Goal: Task Accomplishment & Management: Use online tool/utility

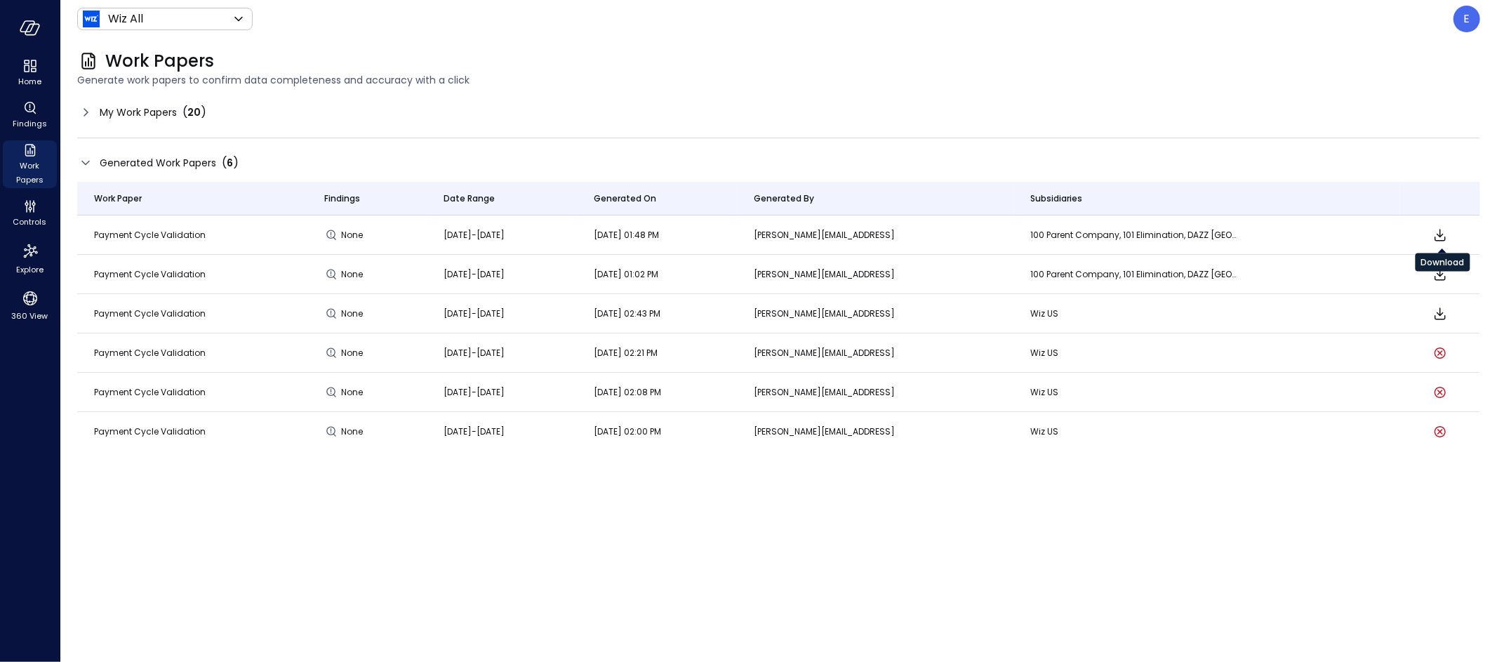
click at [1439, 235] on icon "Download" at bounding box center [1440, 235] width 17 height 17
click at [1440, 232] on icon "Download" at bounding box center [1440, 235] width 17 height 17
click at [1471, 22] on div "E" at bounding box center [1467, 19] width 27 height 27
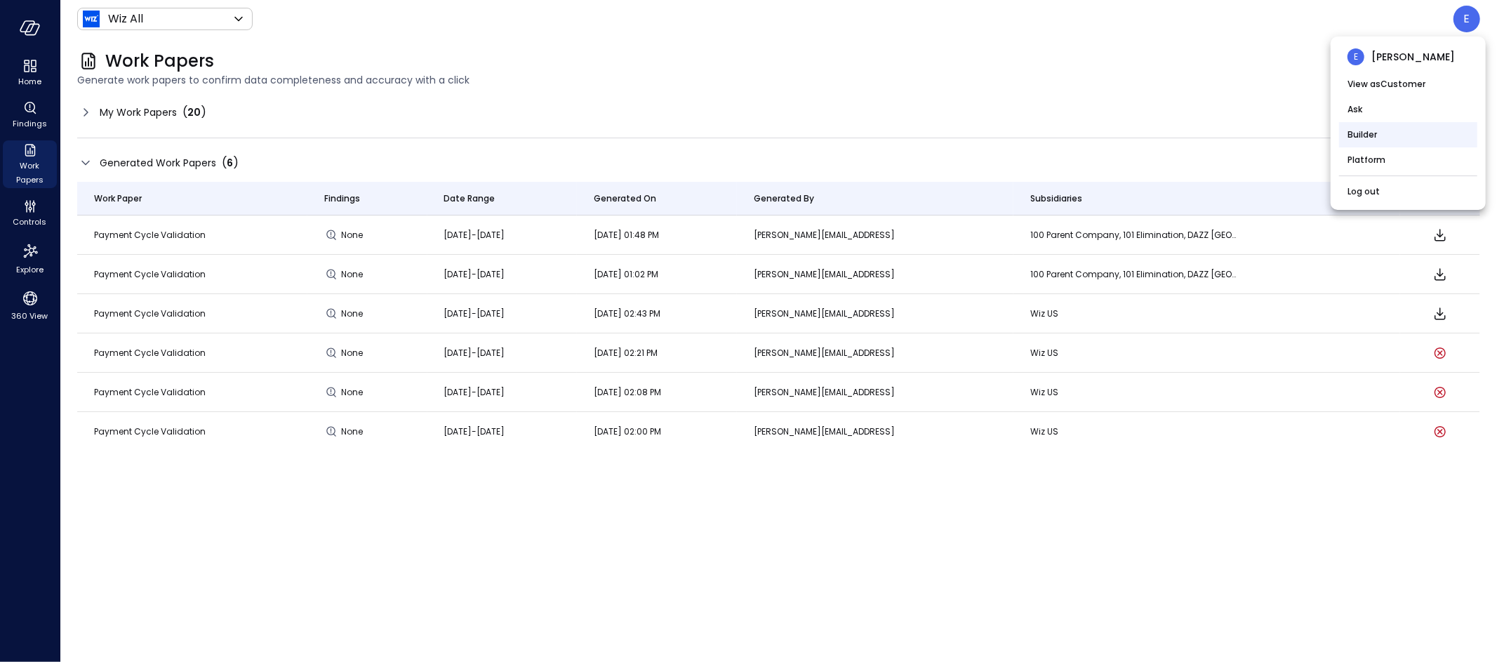
click at [1365, 133] on li "Builder" at bounding box center [1408, 134] width 138 height 25
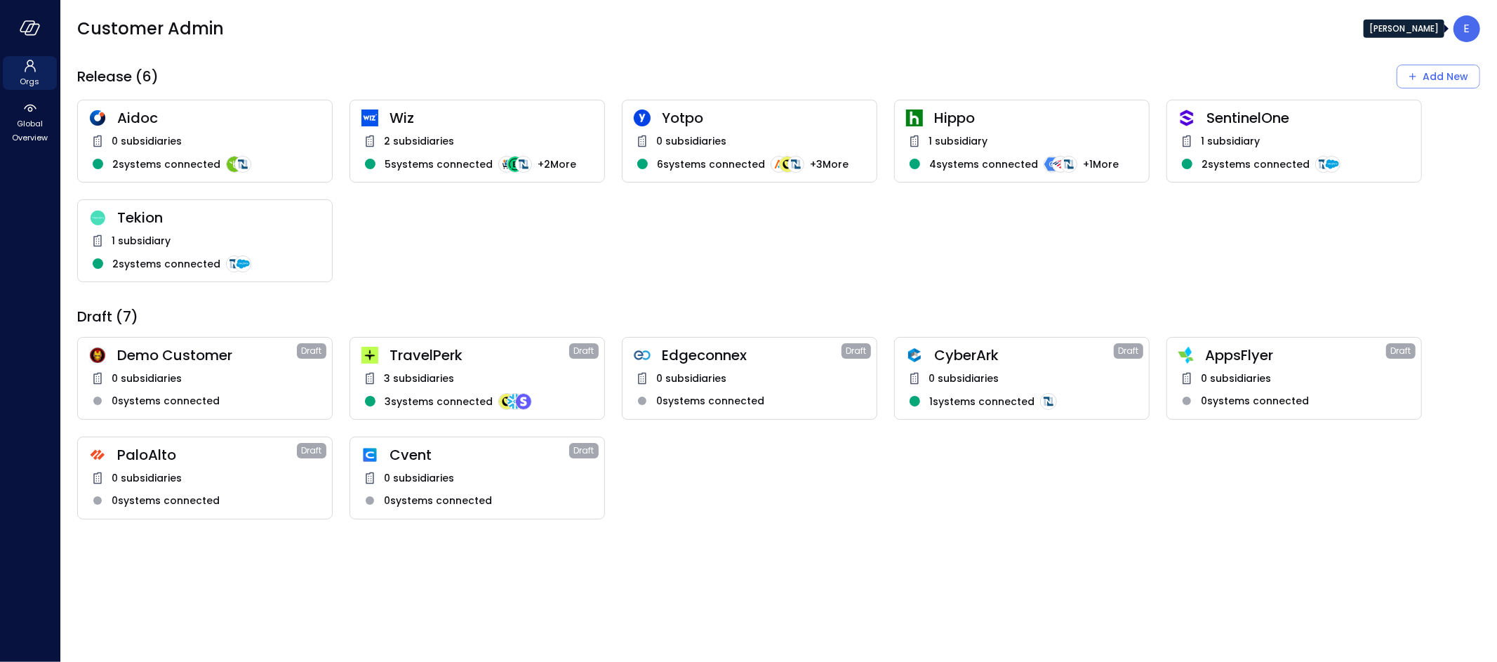
click at [1468, 32] on p "E" at bounding box center [1467, 28] width 6 height 17
click at [32, 117] on div at bounding box center [748, 331] width 1497 height 662
click at [35, 133] on span "Global Overview" at bounding box center [29, 131] width 43 height 28
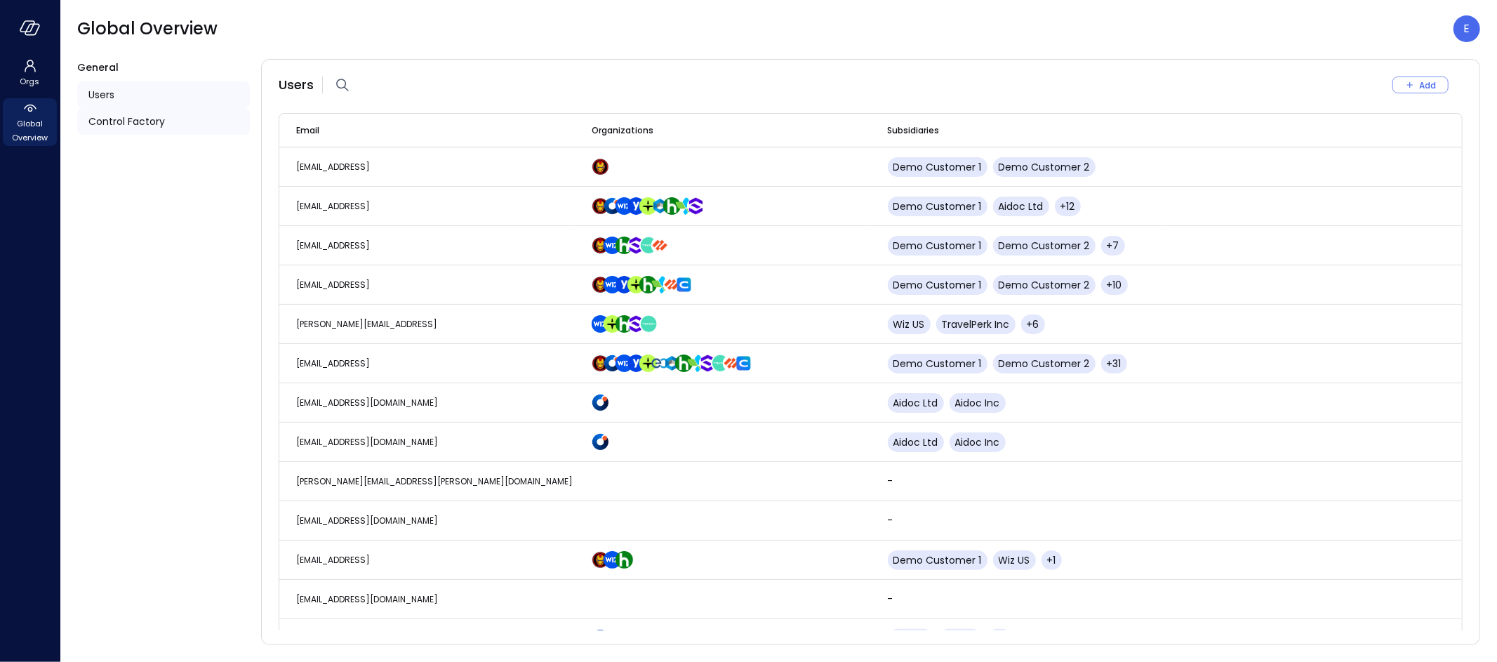
click at [127, 121] on span "Control Factory" at bounding box center [126, 121] width 77 height 15
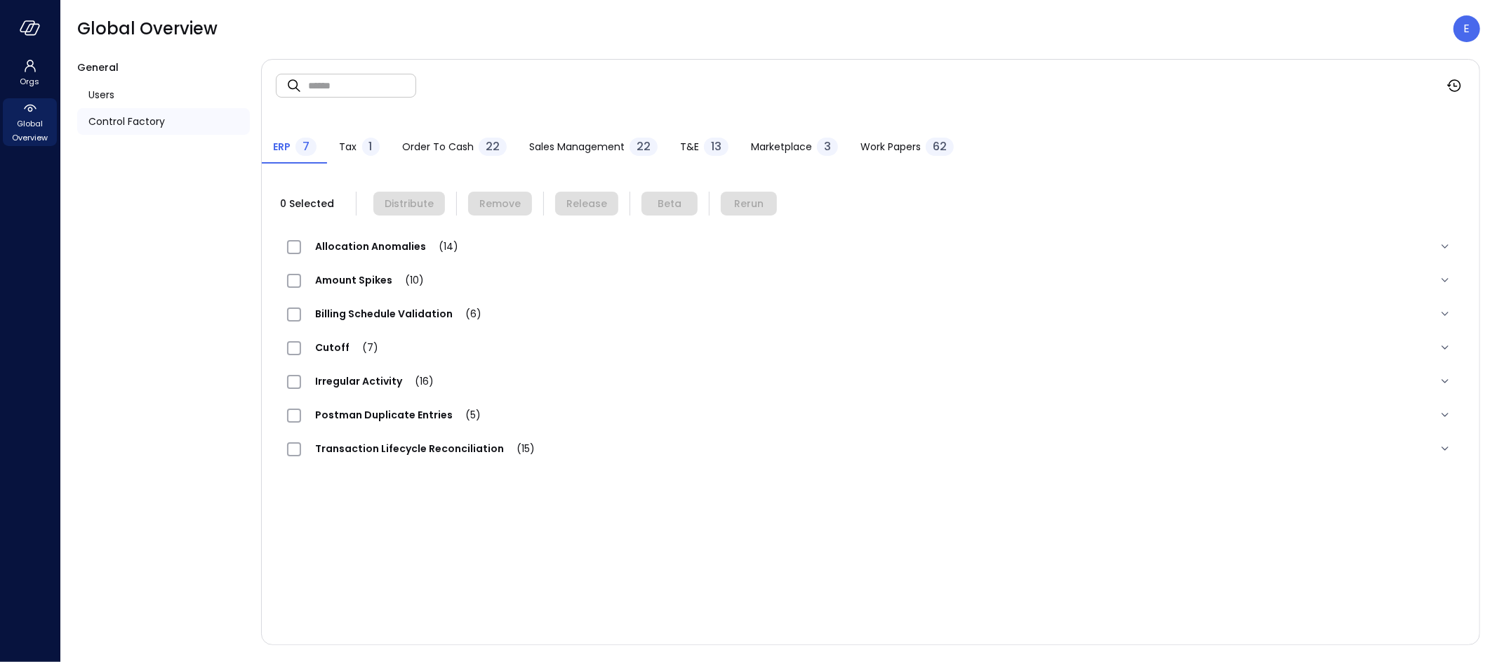
click at [872, 147] on span "Work Papers" at bounding box center [891, 146] width 60 height 15
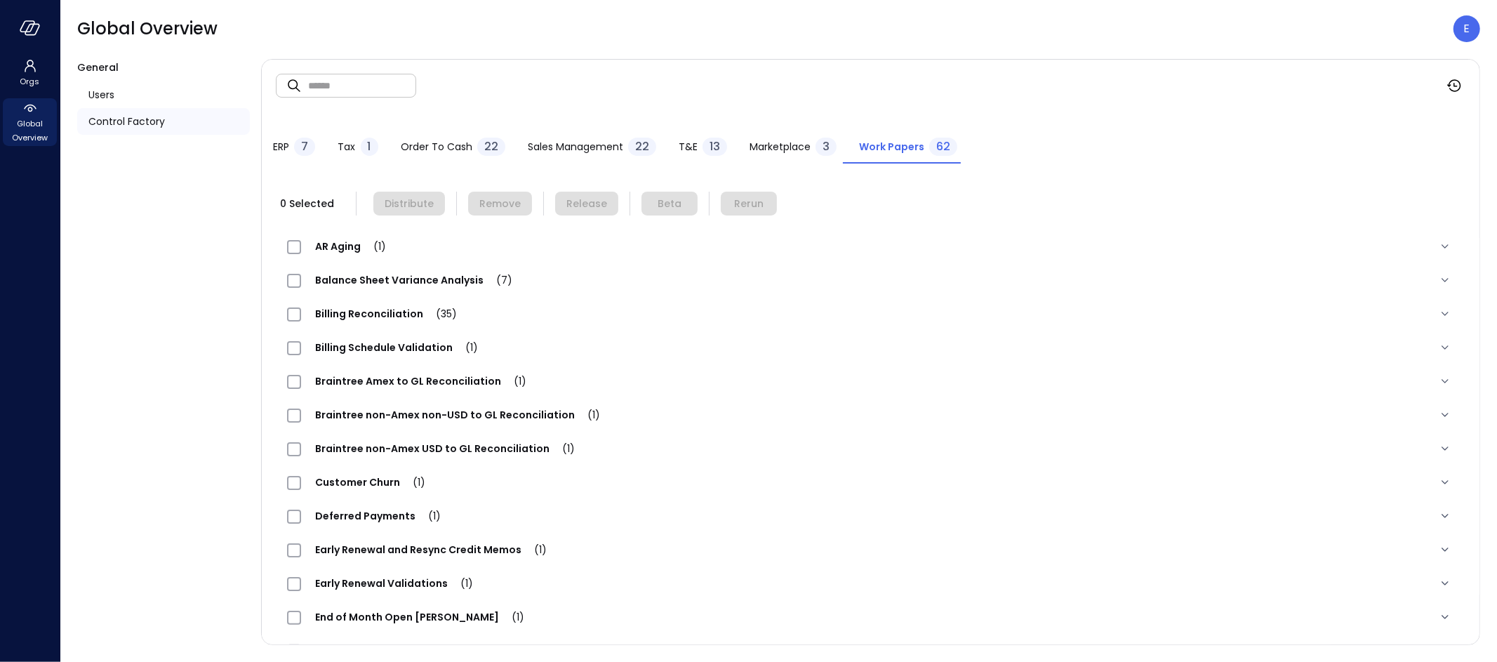
click at [343, 512] on span "Deferred Payments (1)" at bounding box center [378, 516] width 154 height 14
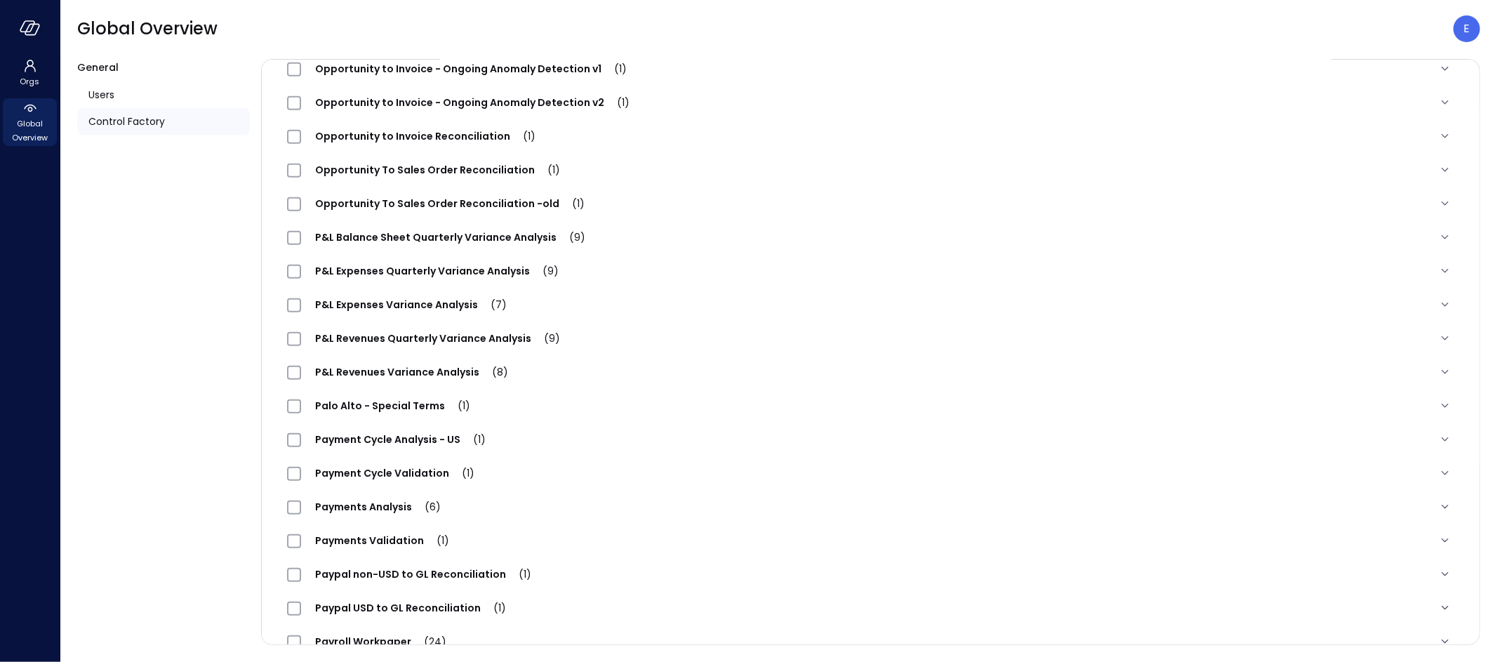
scroll to position [1035, 0]
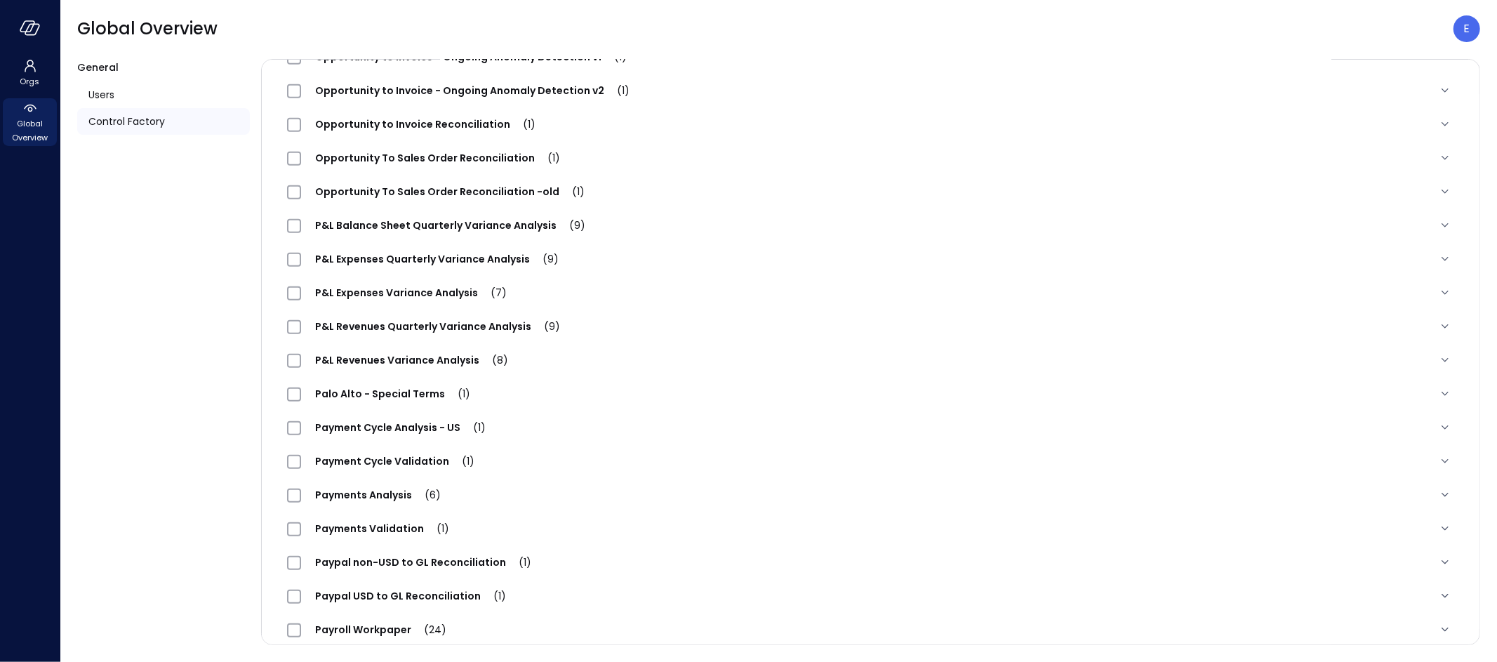
click at [404, 456] on span "Payment Cycle Validation (1)" at bounding box center [394, 461] width 187 height 14
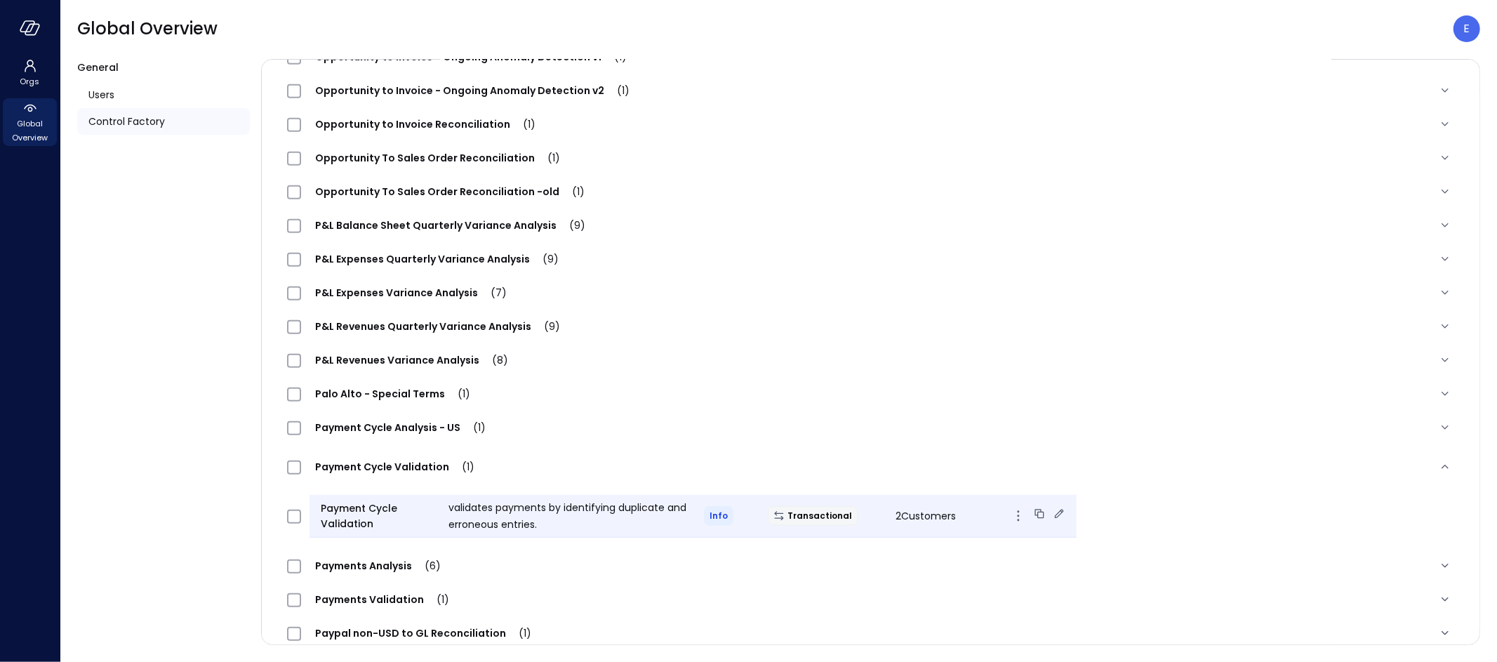
click at [1052, 512] on icon at bounding box center [1059, 514] width 14 height 14
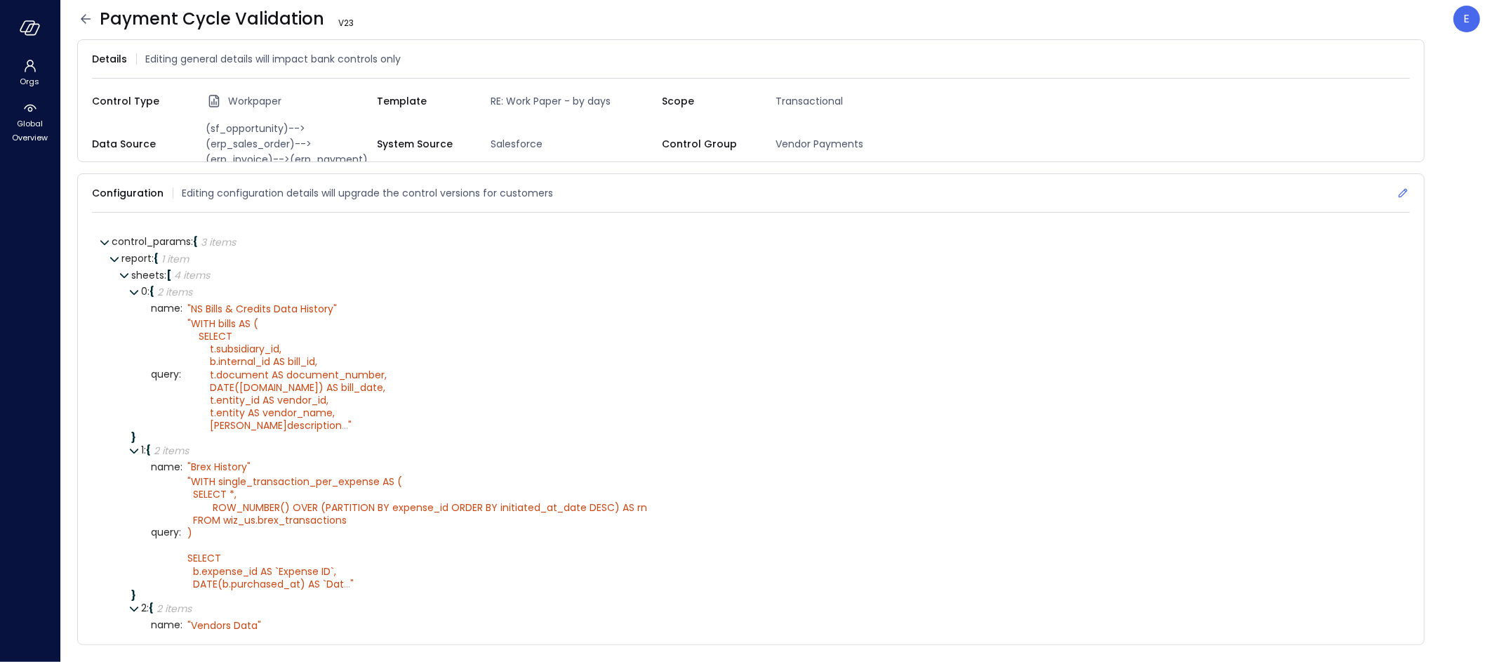
click at [1405, 187] on icon at bounding box center [1403, 193] width 14 height 14
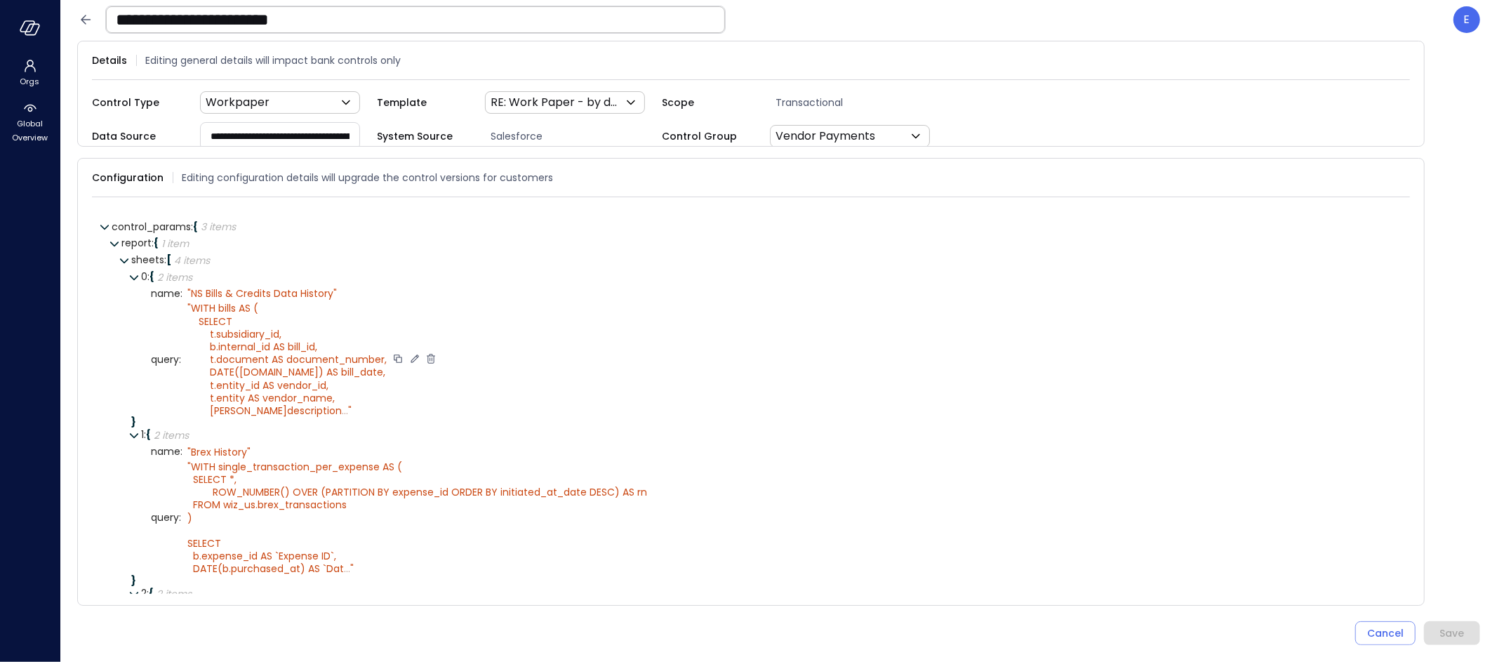
click at [413, 356] on icon at bounding box center [414, 358] width 13 height 13
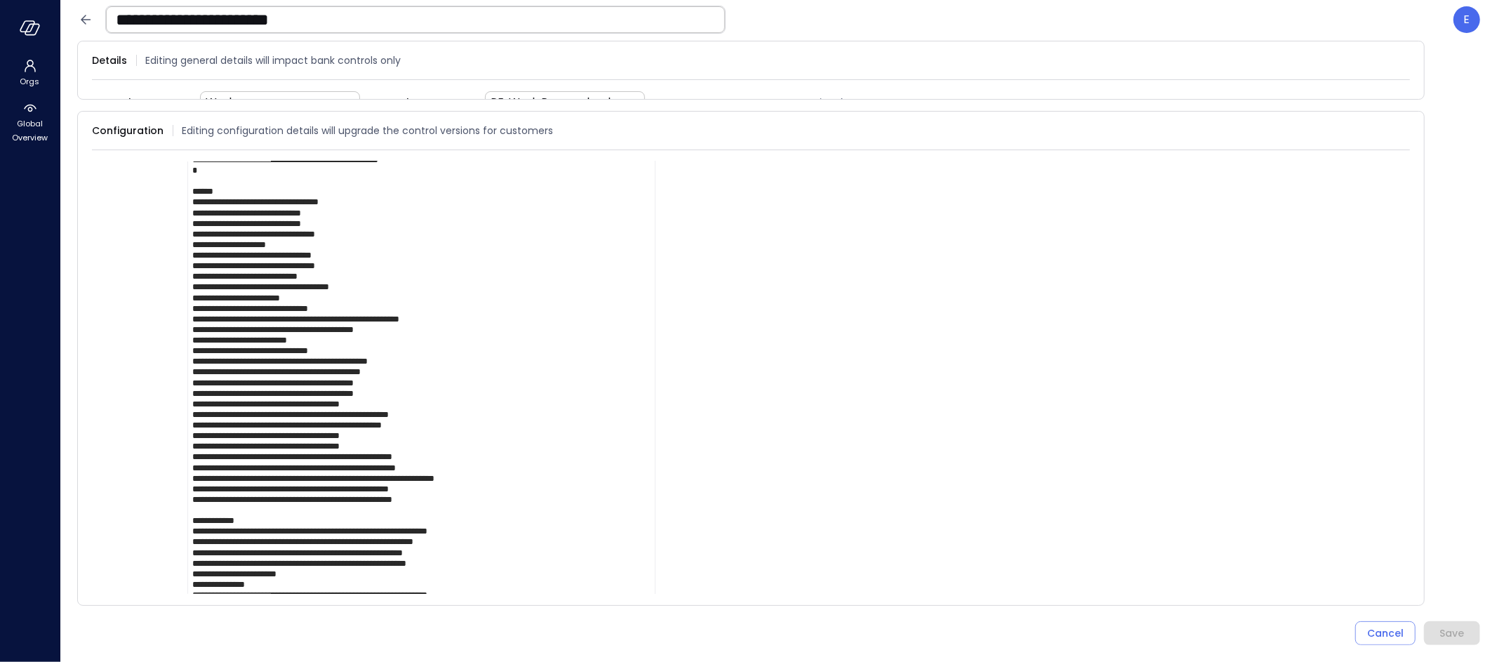
scroll to position [799, 0]
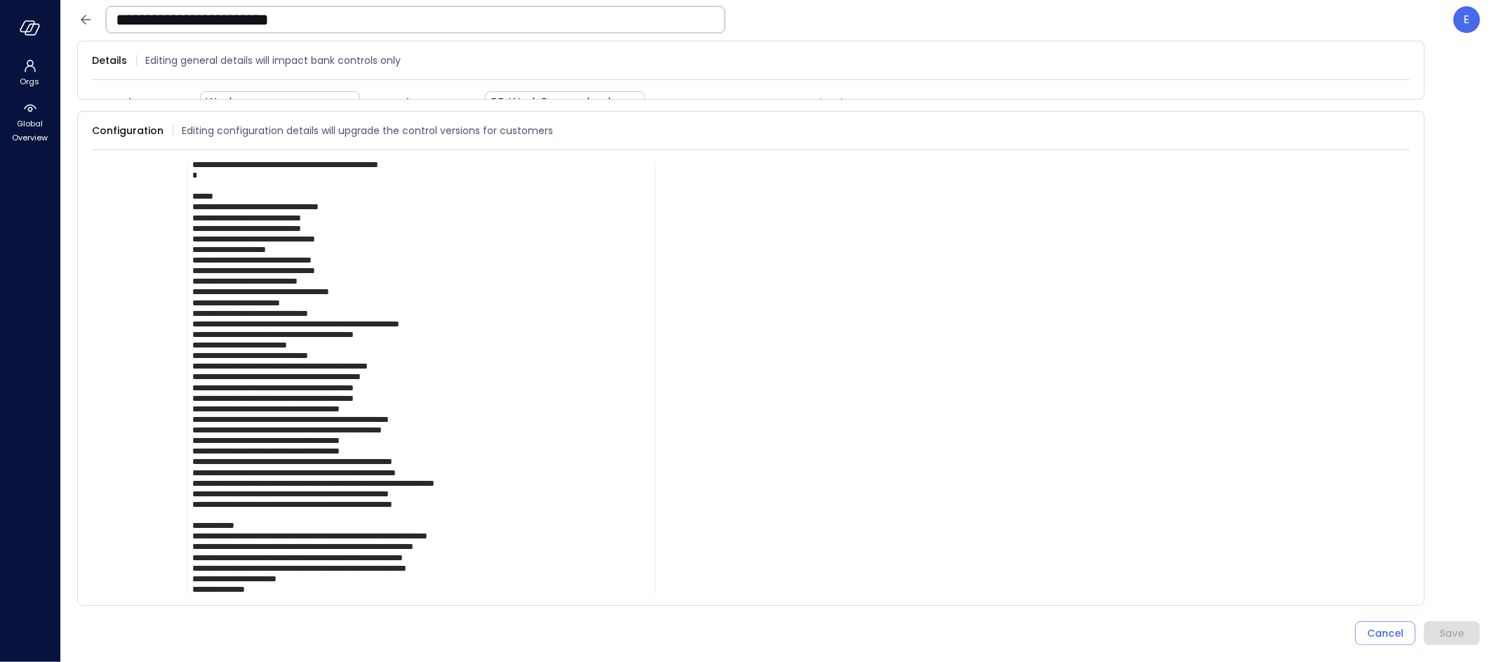
click at [335, 342] on textarea at bounding box center [421, 53] width 468 height 1194
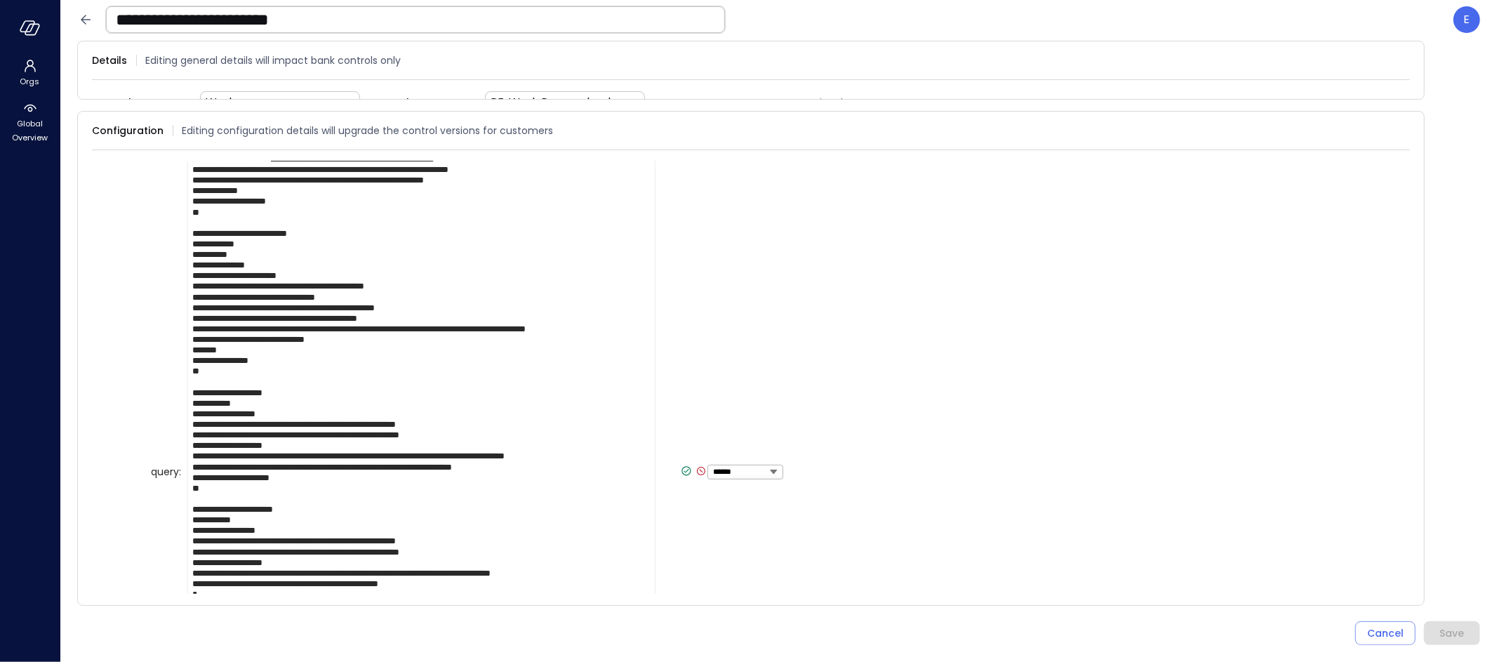
scroll to position [372, 0]
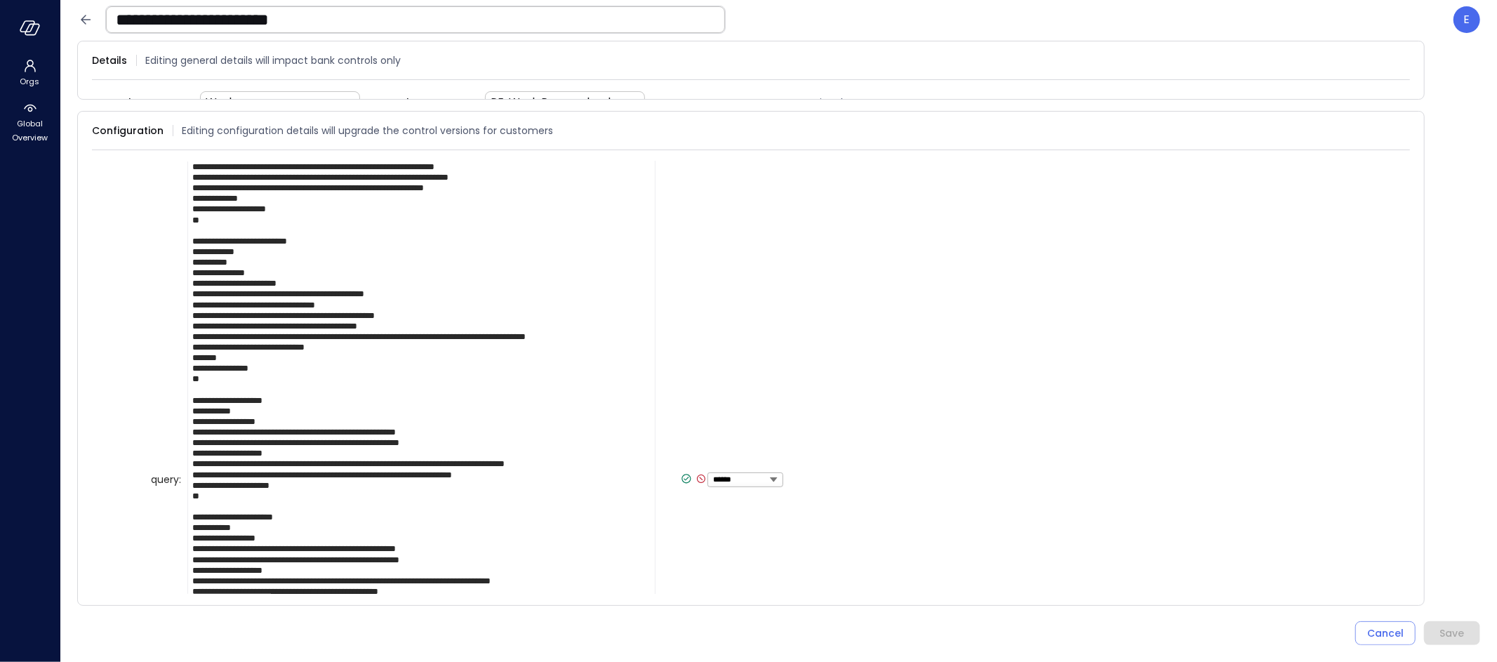
click at [680, 477] on icon at bounding box center [686, 478] width 13 height 13
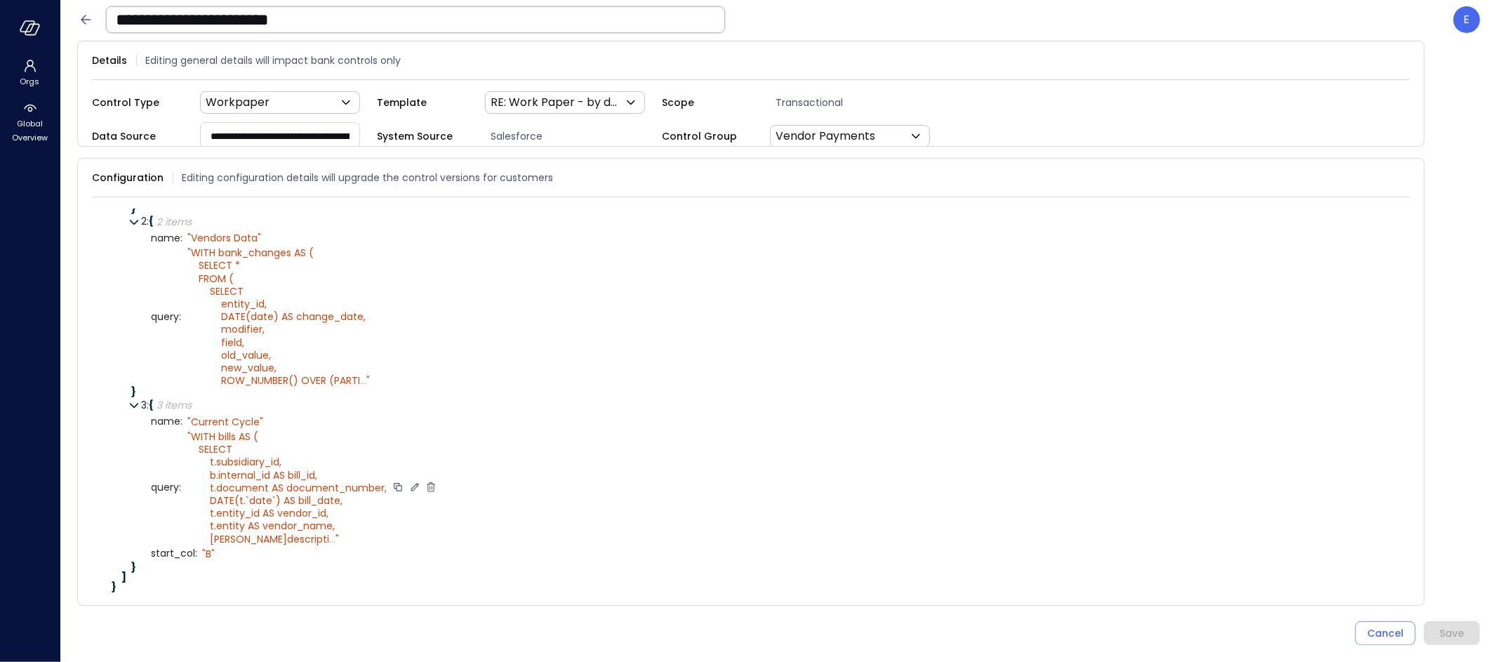
click at [410, 481] on icon at bounding box center [414, 487] width 13 height 13
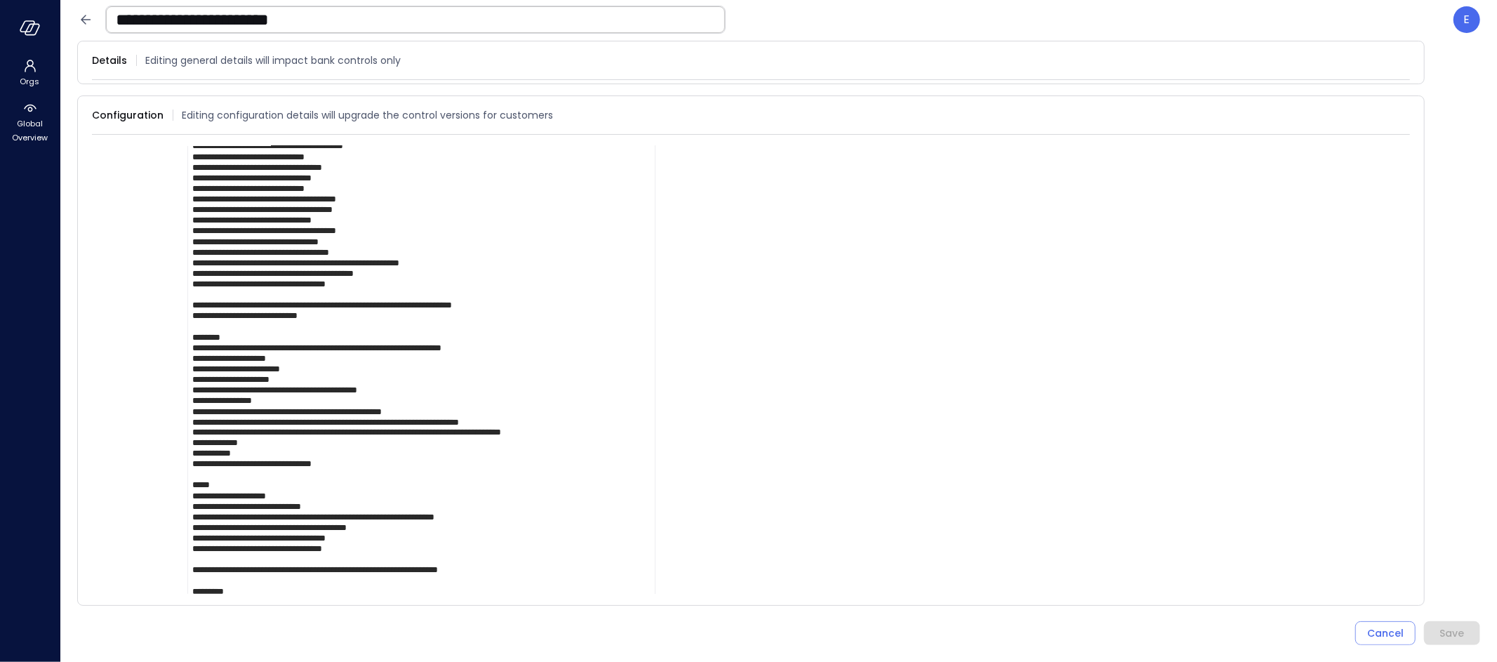
scroll to position [1961, 0]
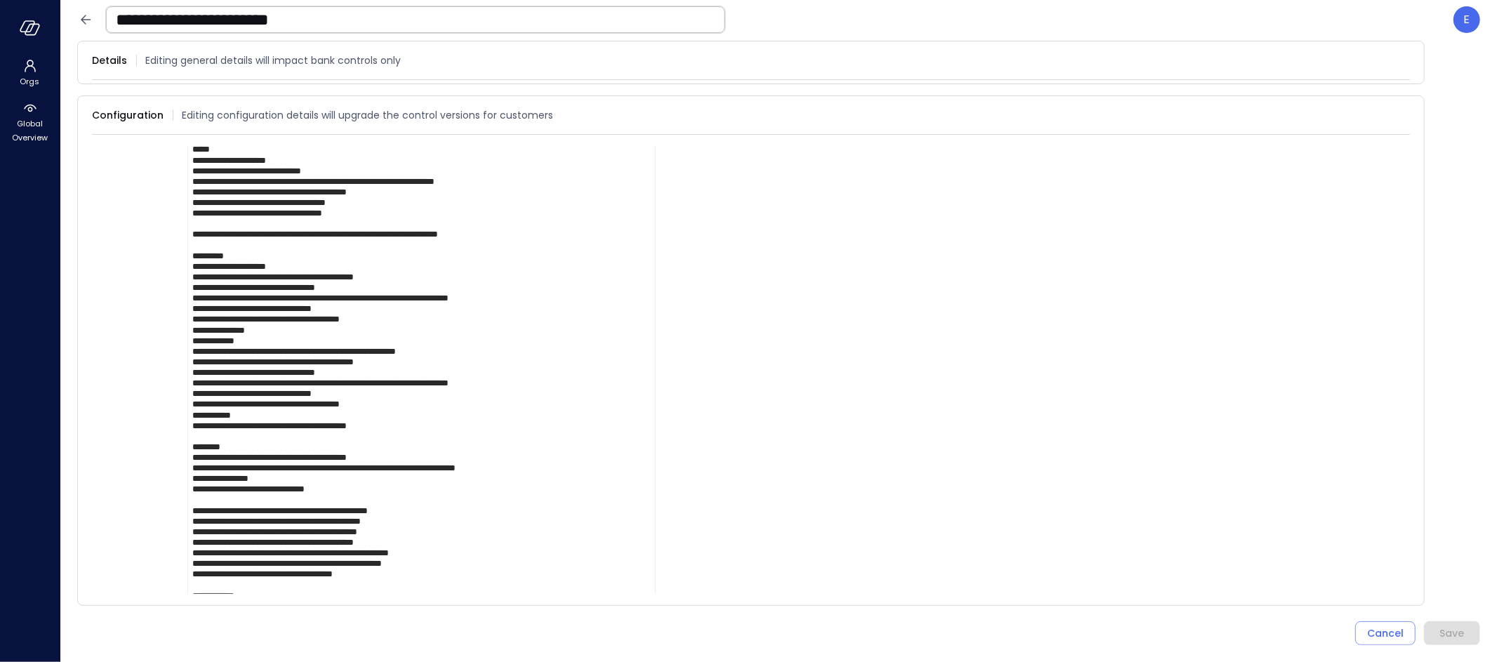
scroll to position [2300, 0]
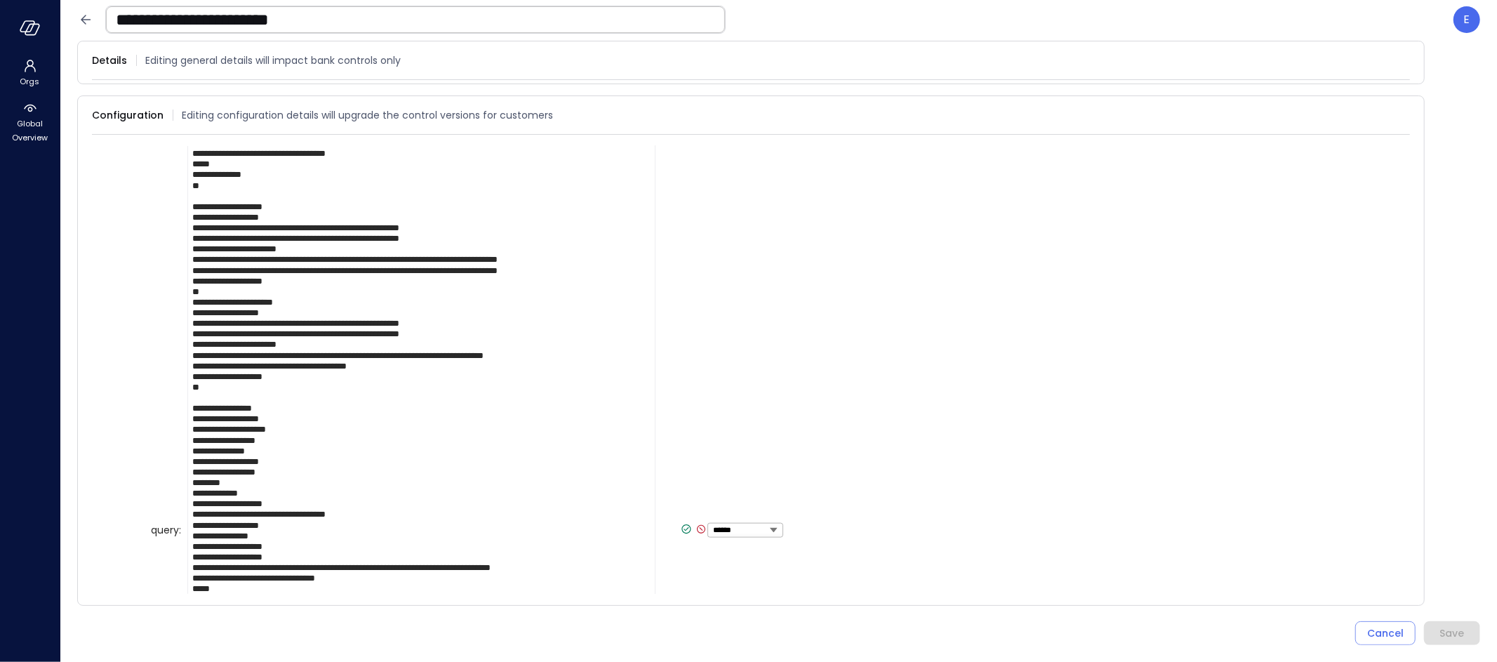
scroll to position [1329, 0]
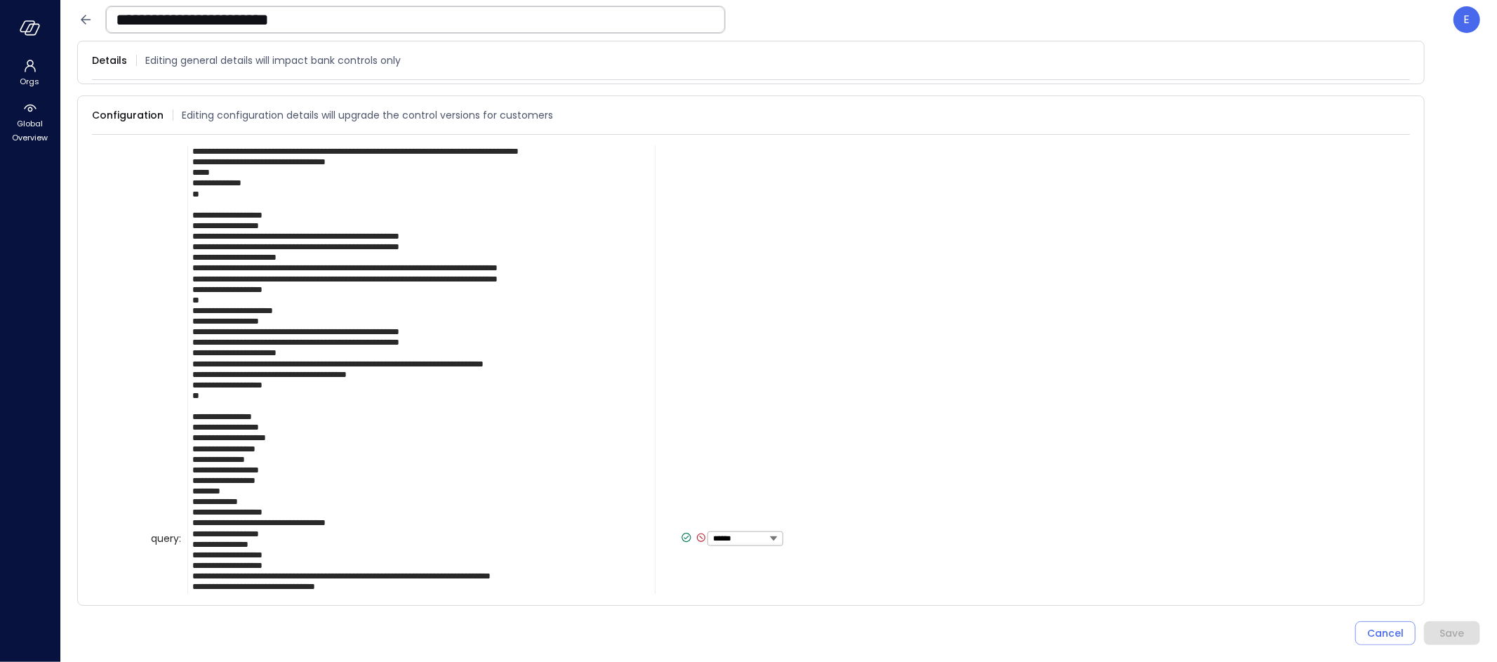
type textarea "**********"
click at [680, 533] on icon at bounding box center [686, 537] width 13 height 13
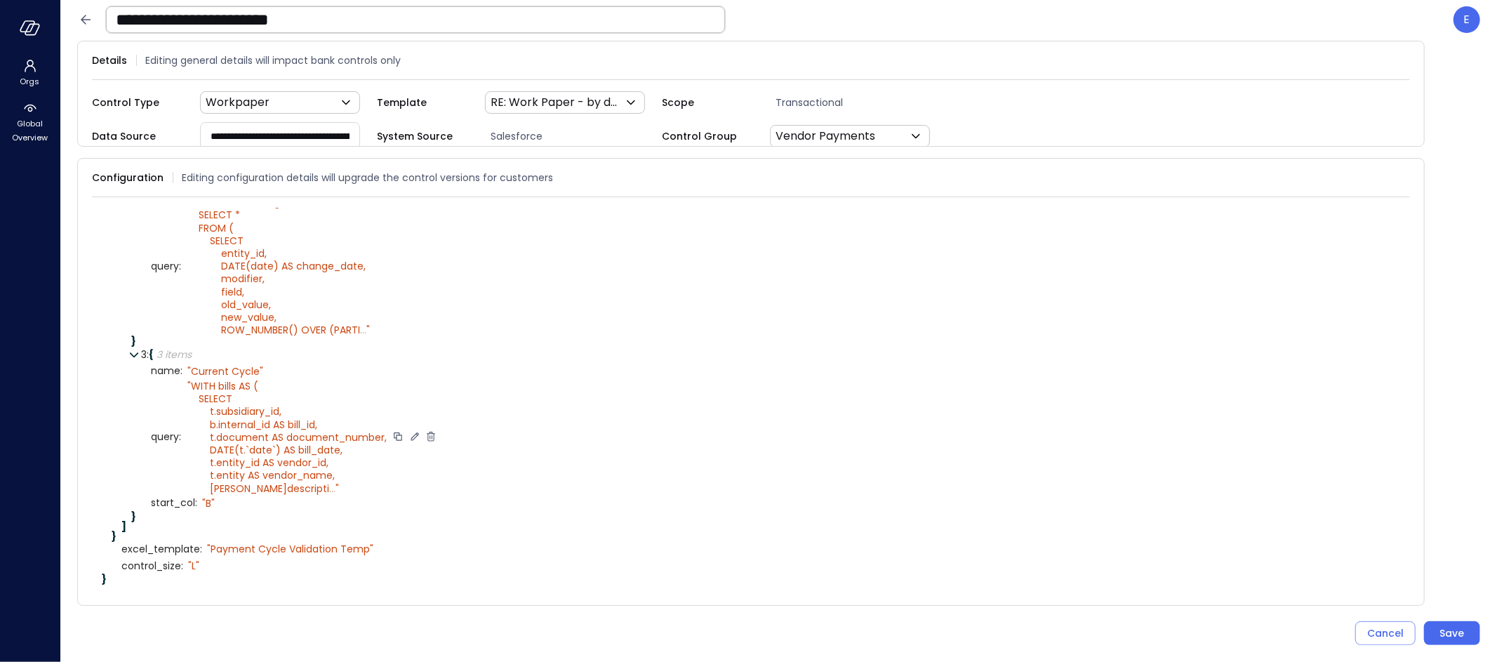
scroll to position [418, 0]
click at [1442, 623] on button "Save" at bounding box center [1452, 633] width 56 height 24
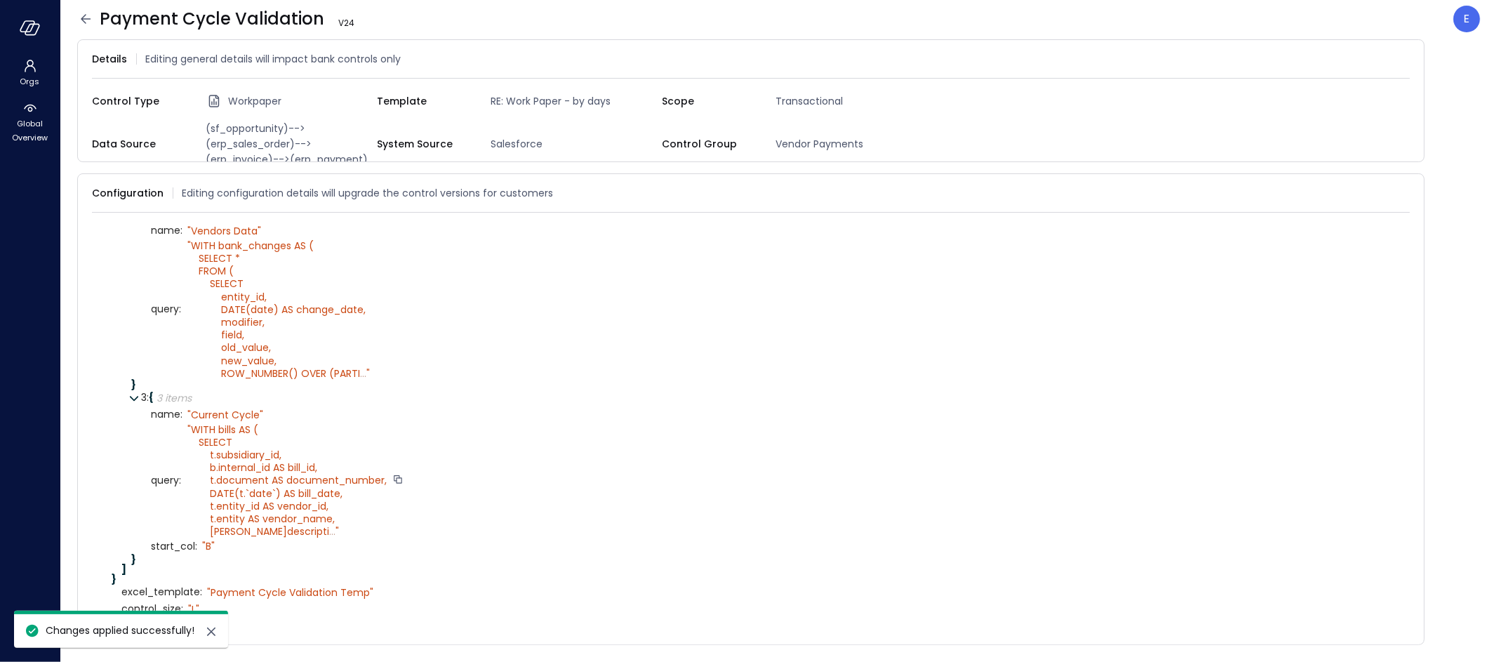
click at [84, 21] on icon at bounding box center [86, 18] width 10 height 9
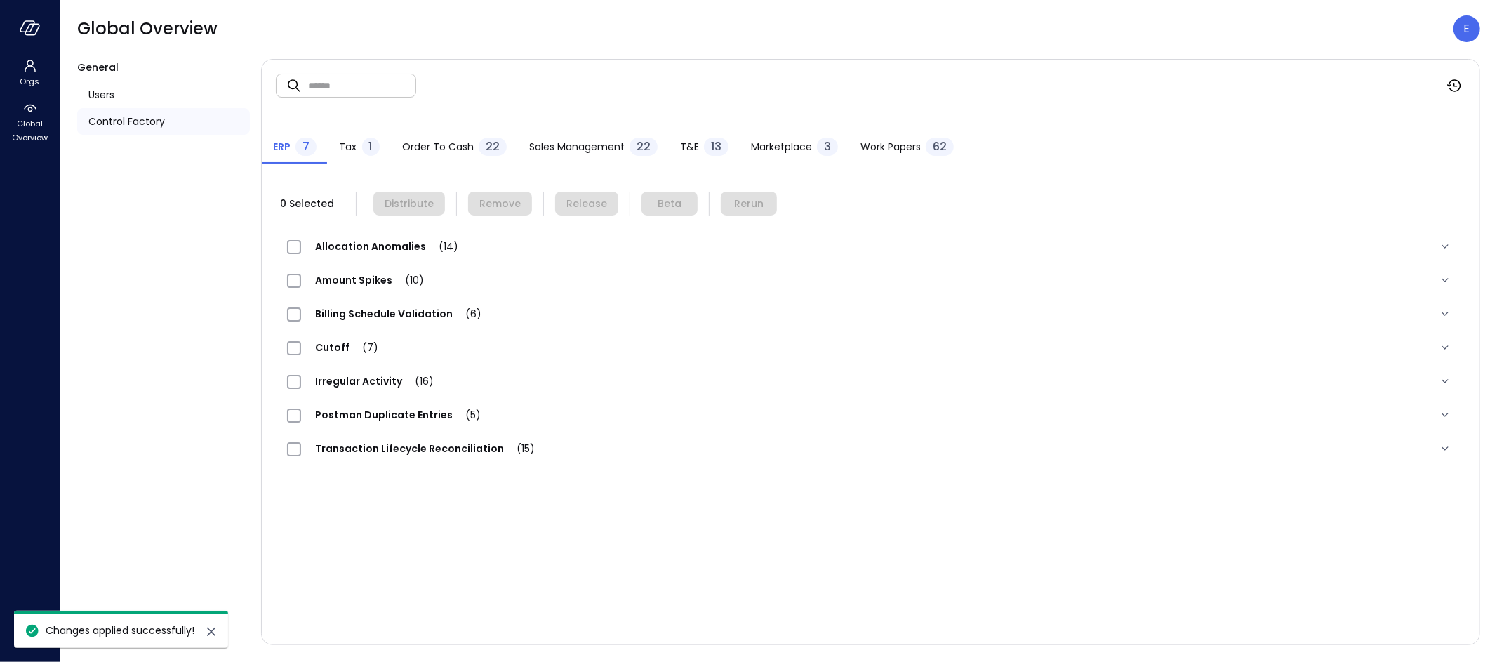
click at [881, 147] on span "Work Papers" at bounding box center [891, 146] width 60 height 15
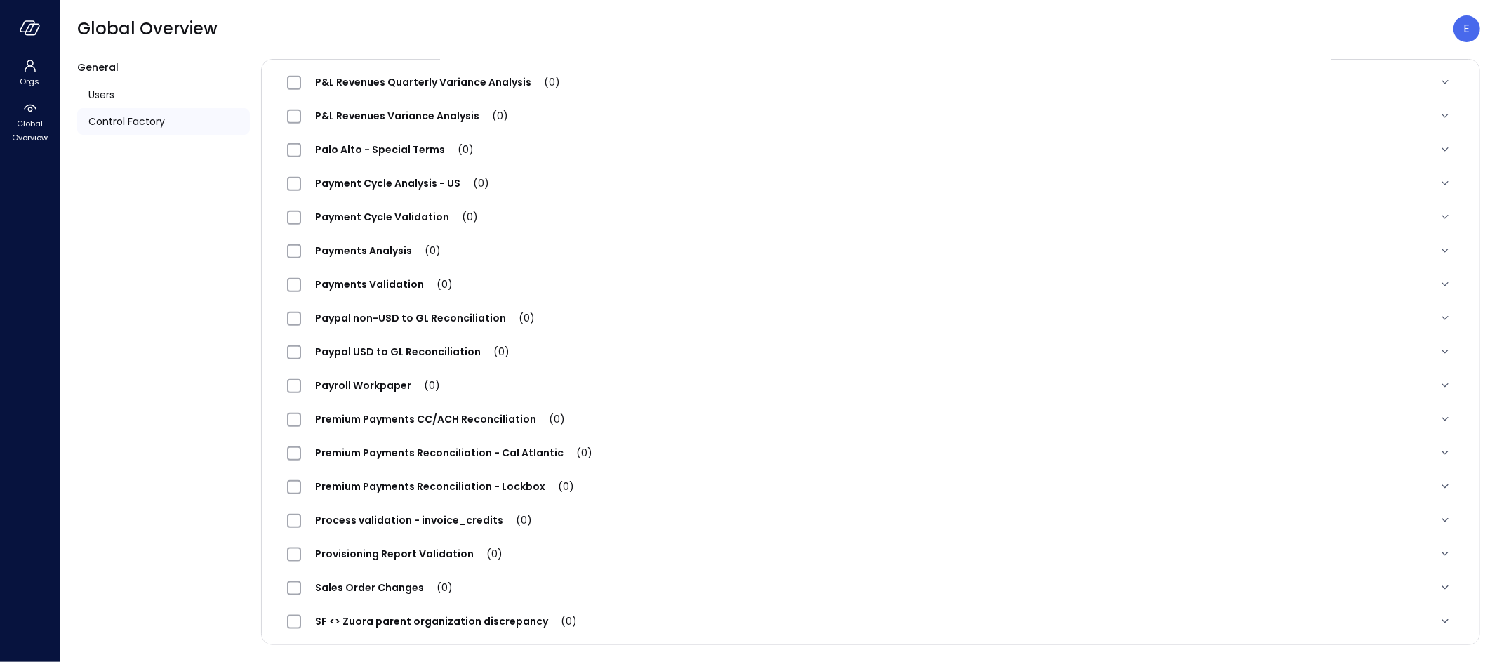
scroll to position [1217, 0]
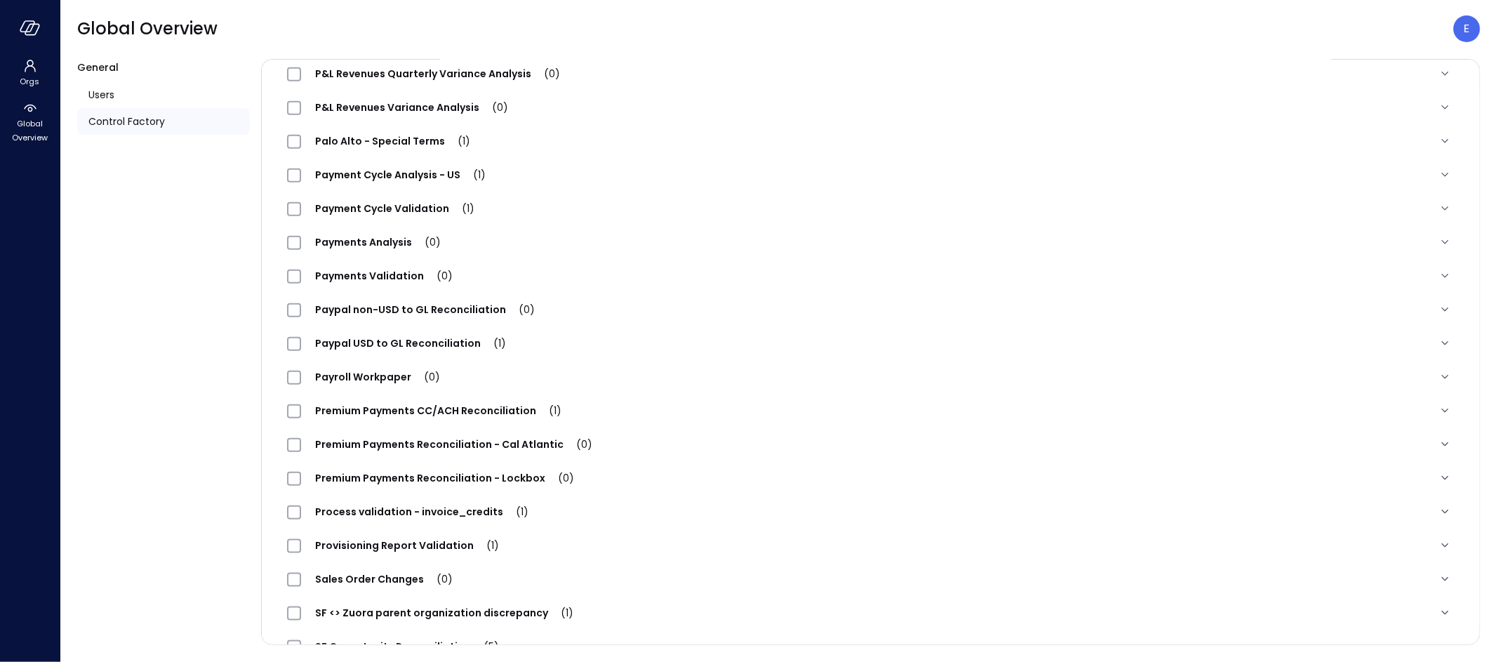
click at [384, 213] on span "Payment Cycle Validation (1)" at bounding box center [394, 208] width 187 height 14
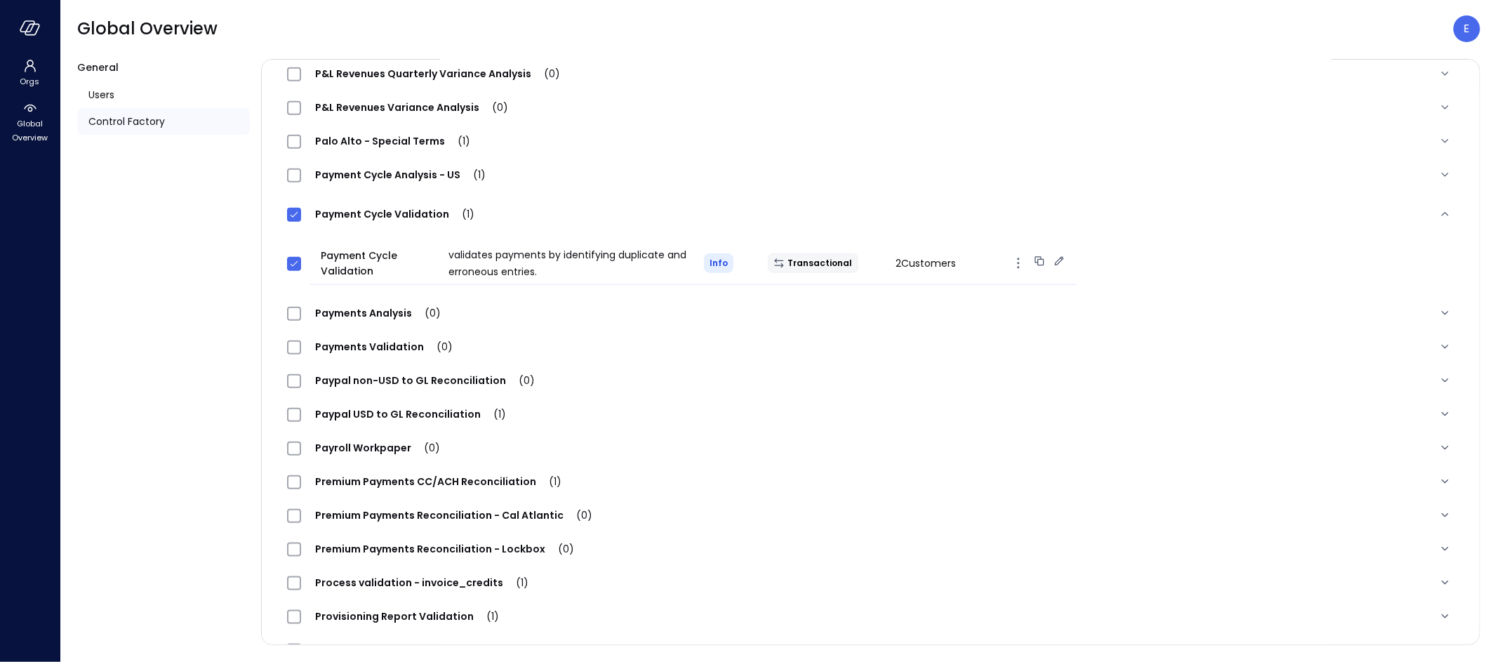
scroll to position [0, 0]
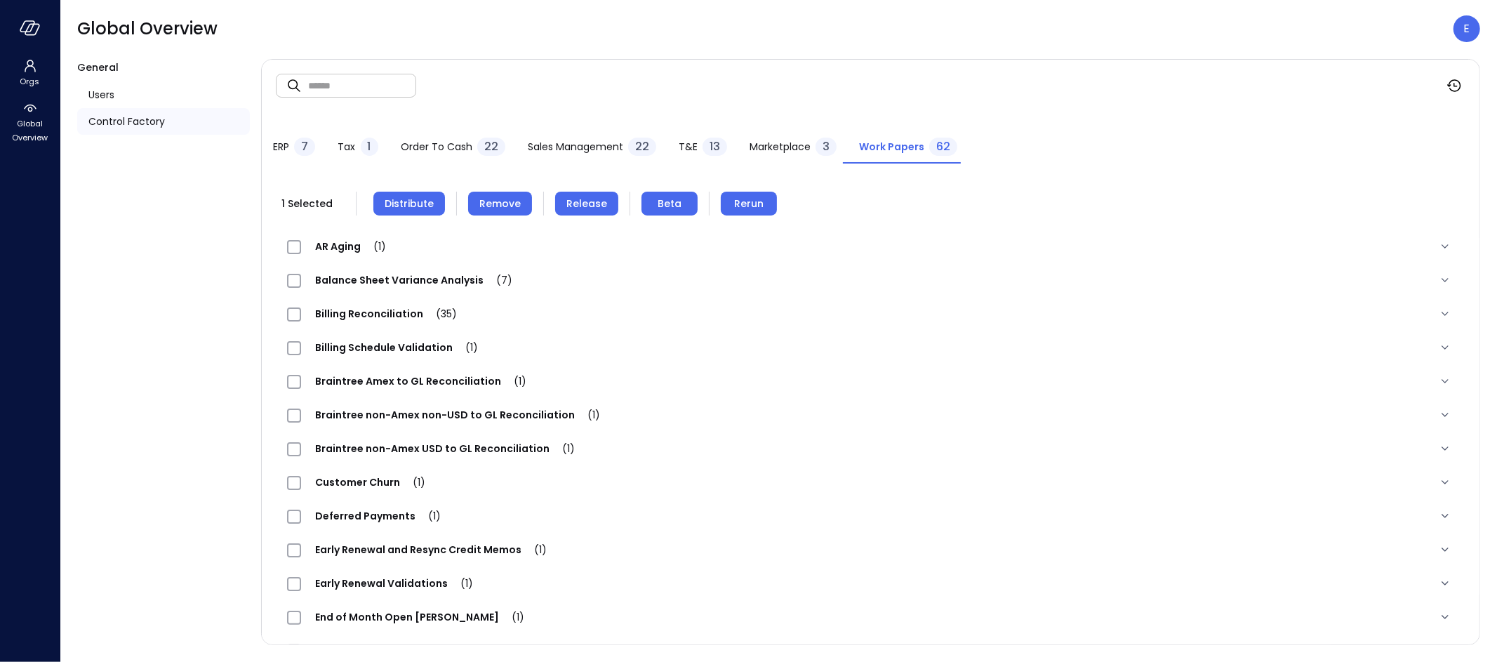
click at [496, 202] on span "Remove" at bounding box center [499, 203] width 41 height 15
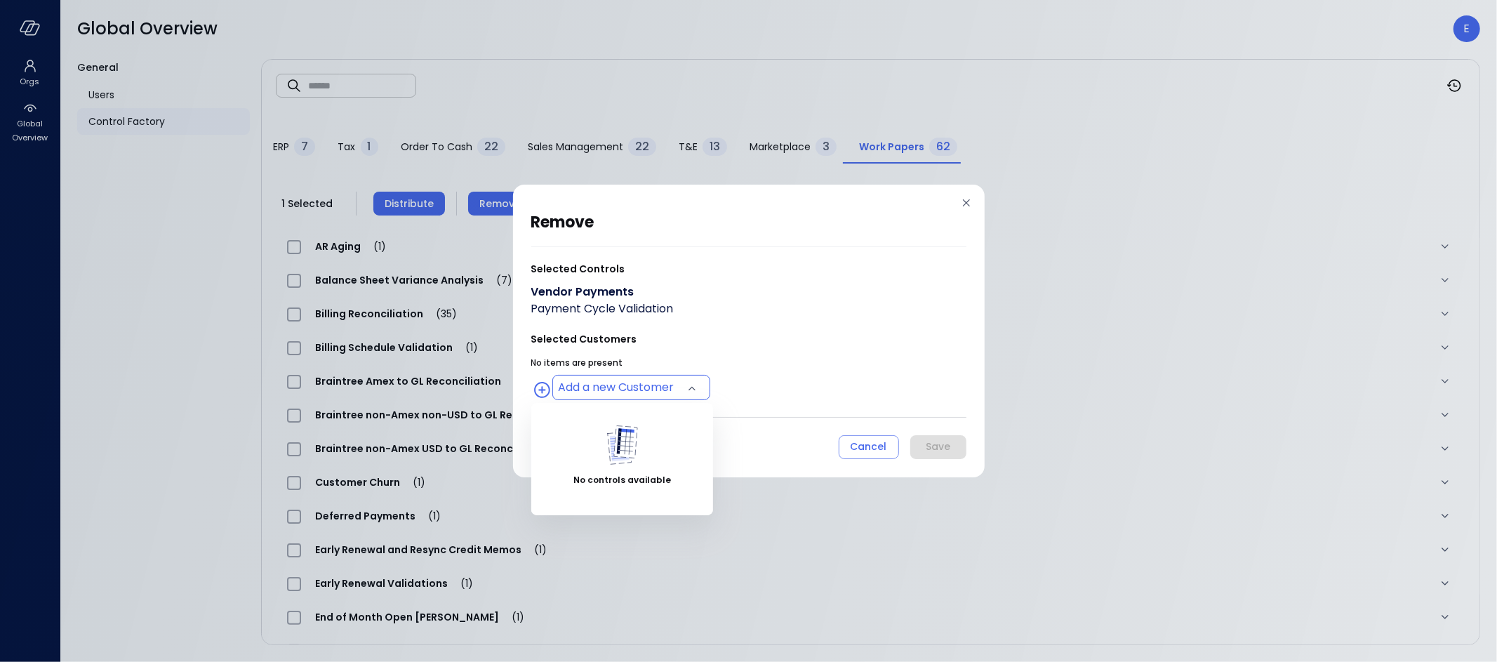
click at [655, 389] on body "Orgs Global Overview Global Overview E General Users Control Factory ​ ​ ERP 7 …" at bounding box center [748, 331] width 1497 height 662
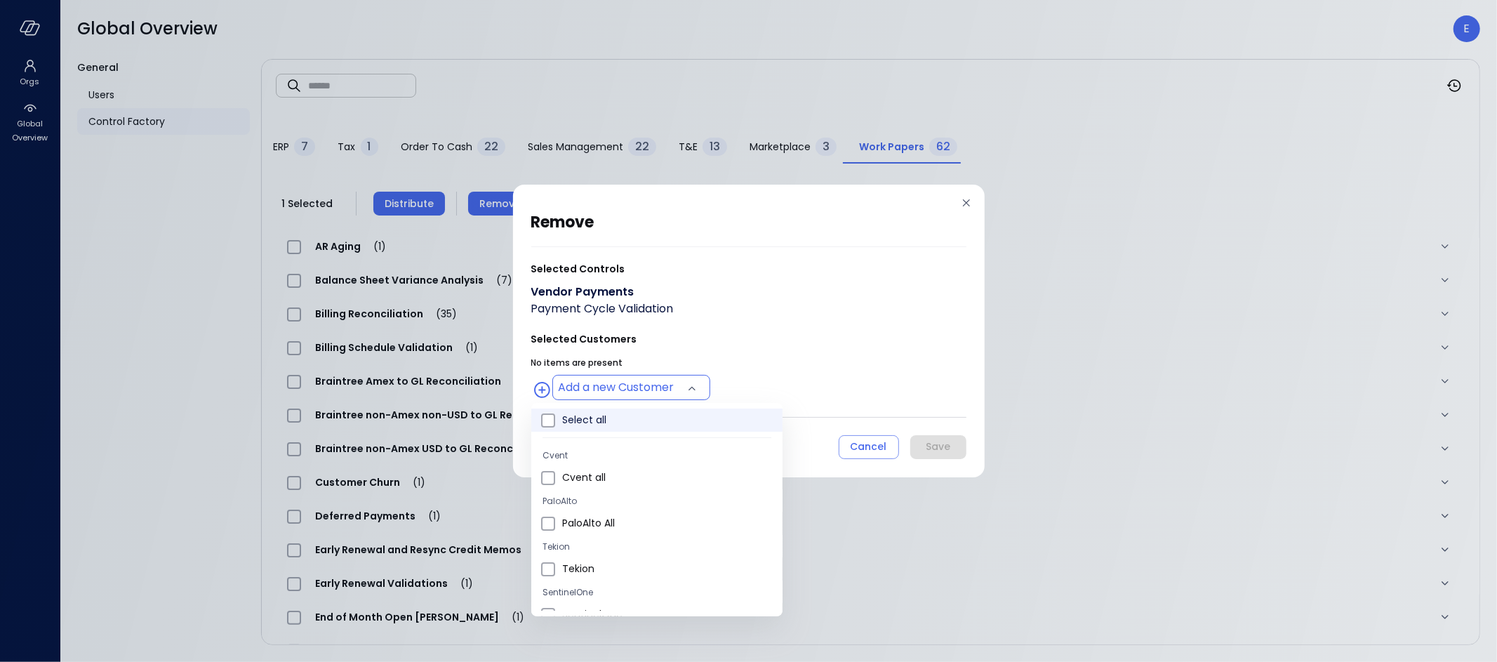
click at [594, 418] on span "Select all" at bounding box center [666, 420] width 209 height 15
type input "**********"
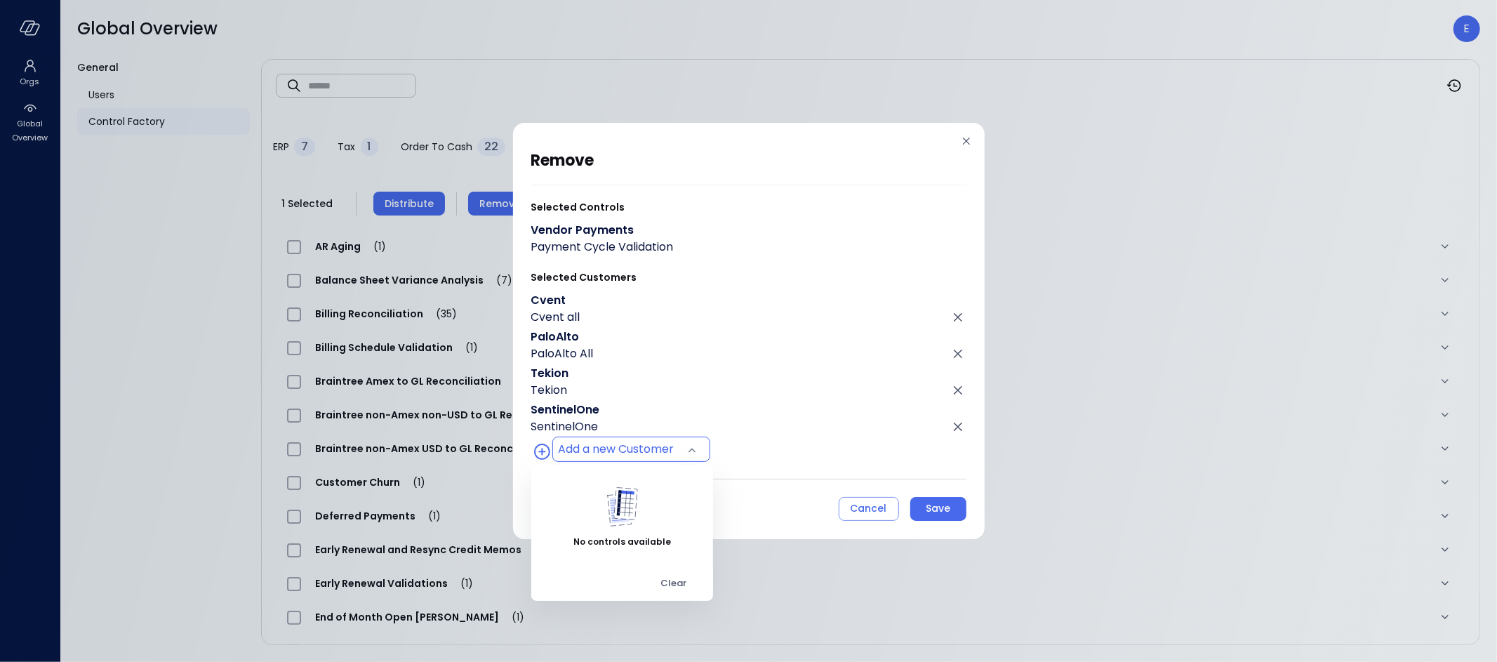
click at [941, 504] on div at bounding box center [748, 331] width 1497 height 662
click at [936, 511] on div "Save" at bounding box center [938, 509] width 25 height 18
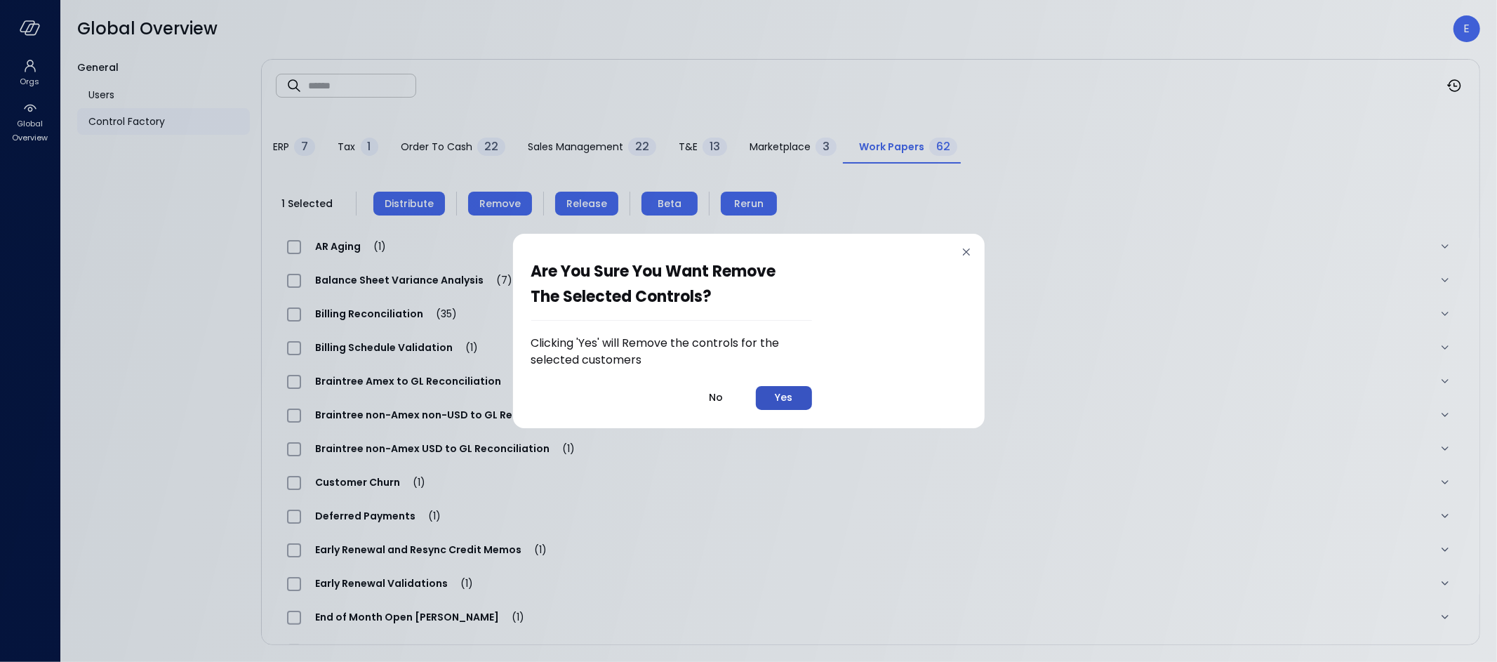
click at [778, 401] on div "Yes" at bounding box center [784, 398] width 18 height 18
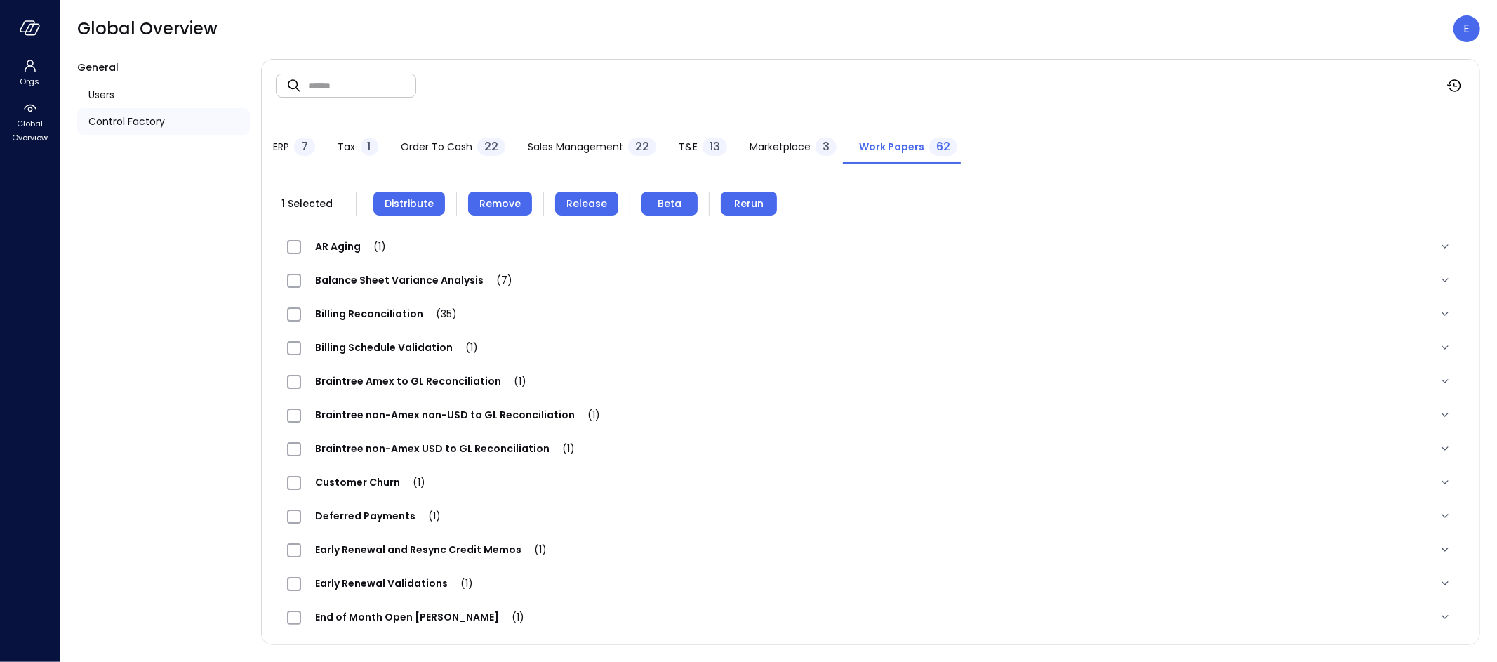
click at [404, 203] on span "Distribute" at bounding box center [409, 203] width 49 height 15
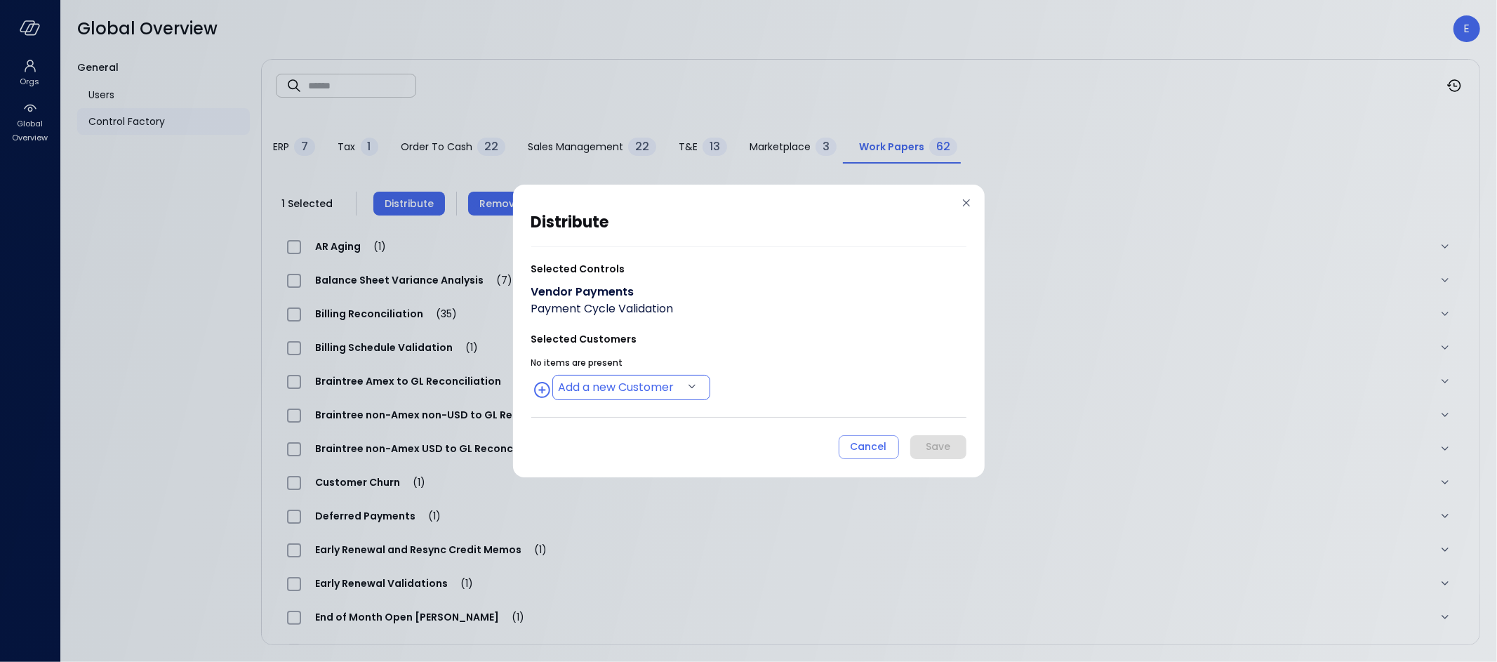
click at [645, 382] on body "Orgs Global Overview Global Overview E General Users Control Factory ​ ​ ERP 7 …" at bounding box center [748, 331] width 1497 height 662
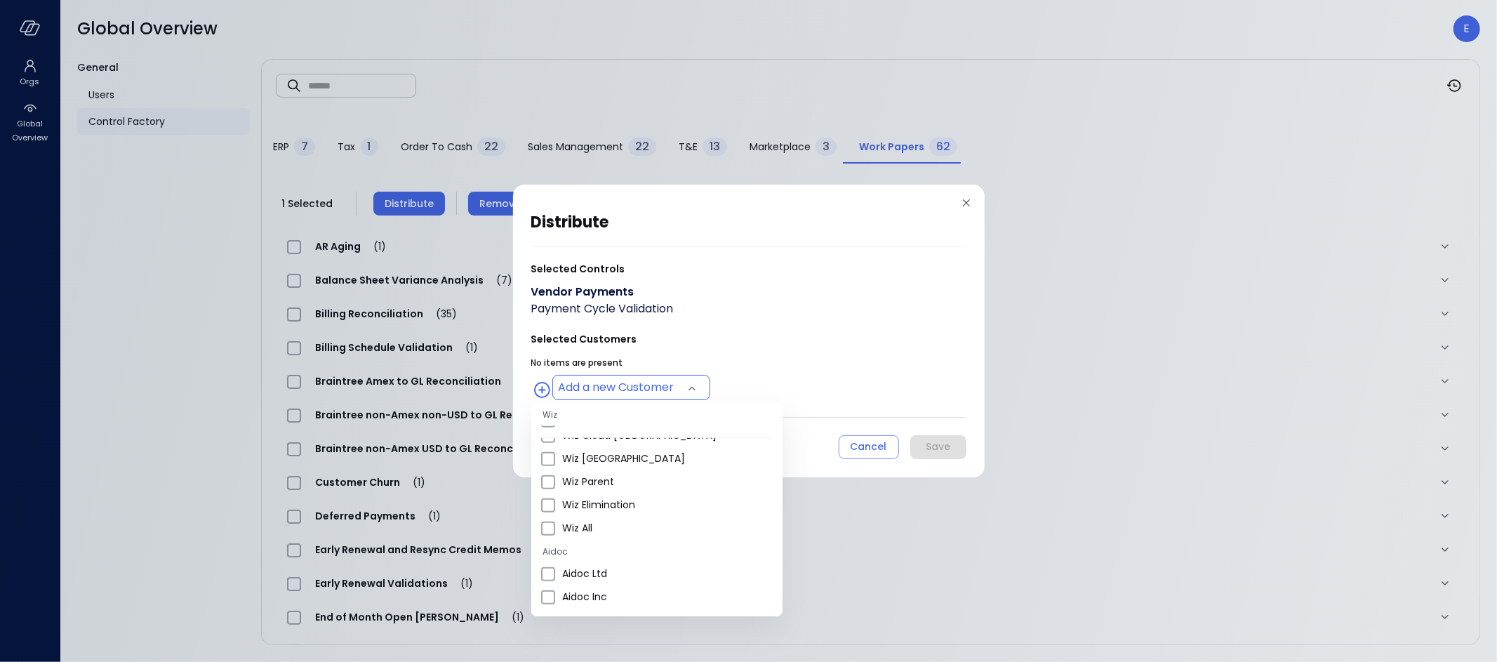
scroll to position [879, 0]
click at [585, 511] on span "Wiz All" at bounding box center [666, 517] width 209 height 15
type input "**********"
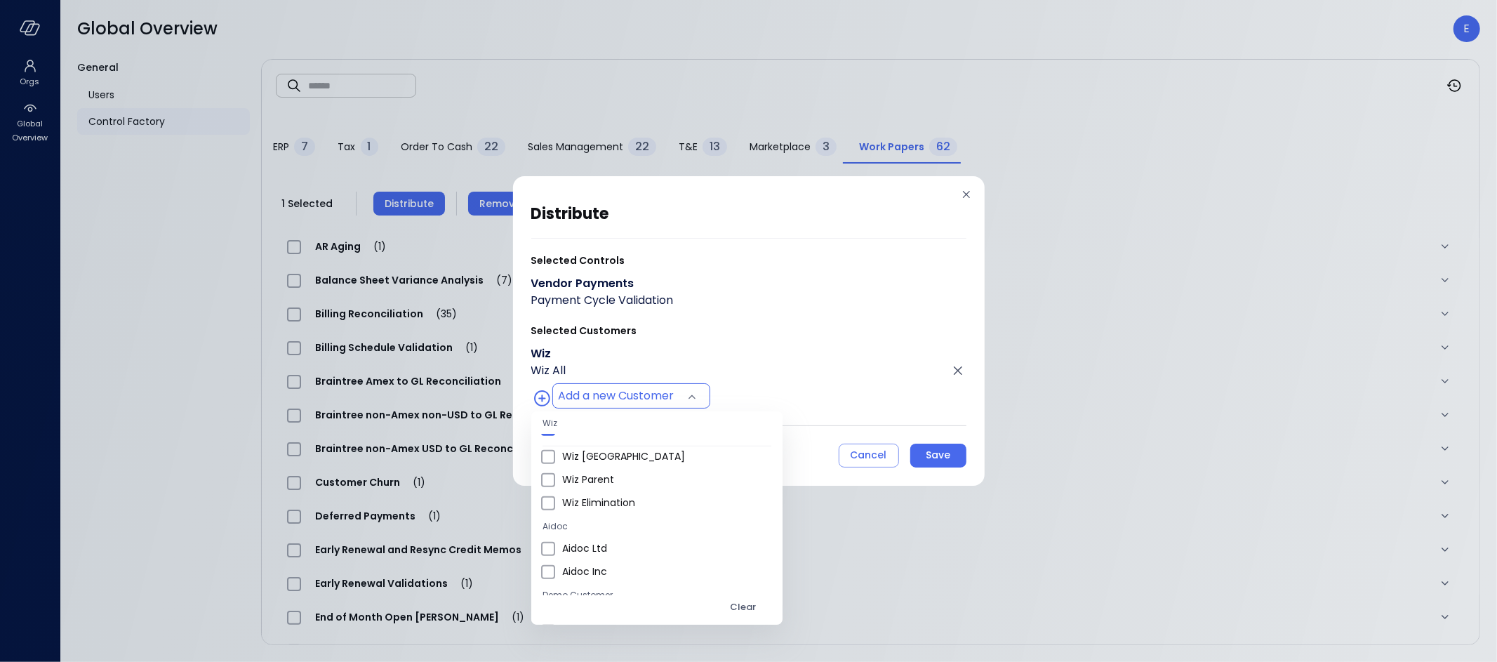
click at [936, 452] on div at bounding box center [748, 331] width 1497 height 662
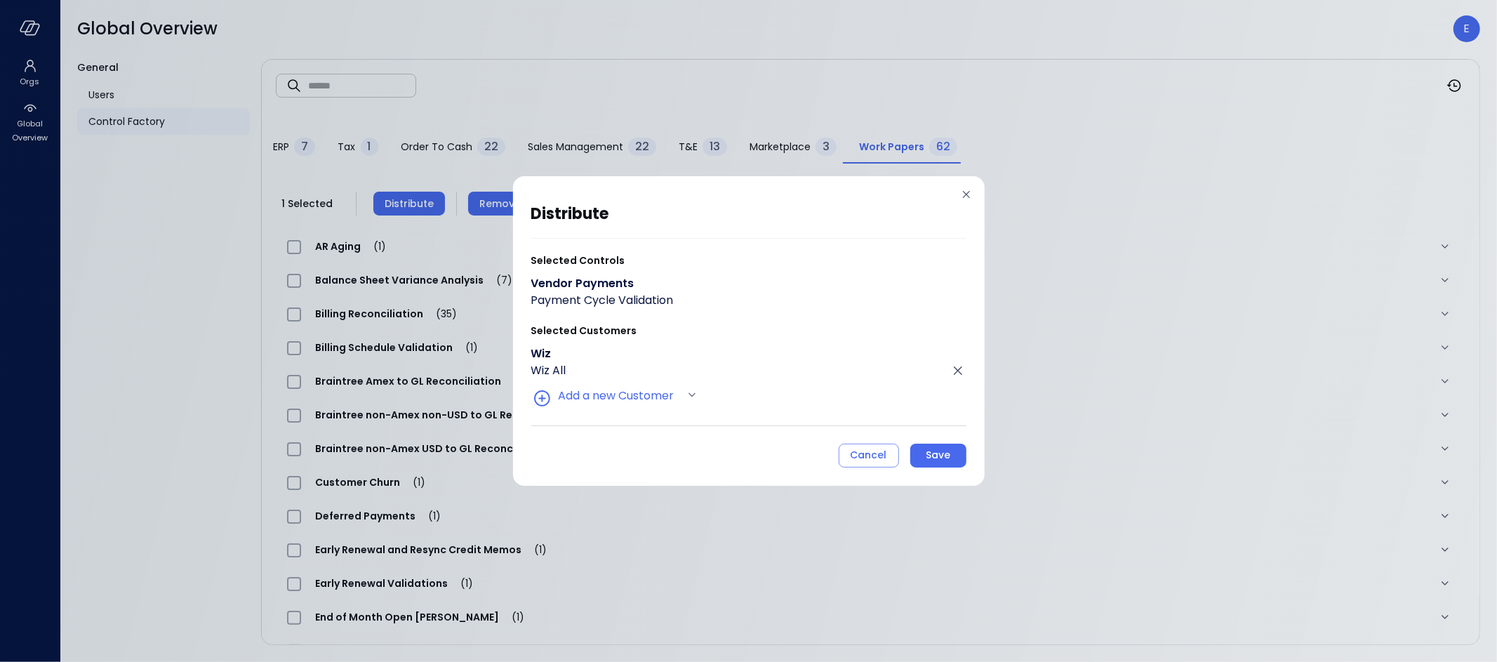
click at [937, 458] on div "Save" at bounding box center [938, 455] width 25 height 18
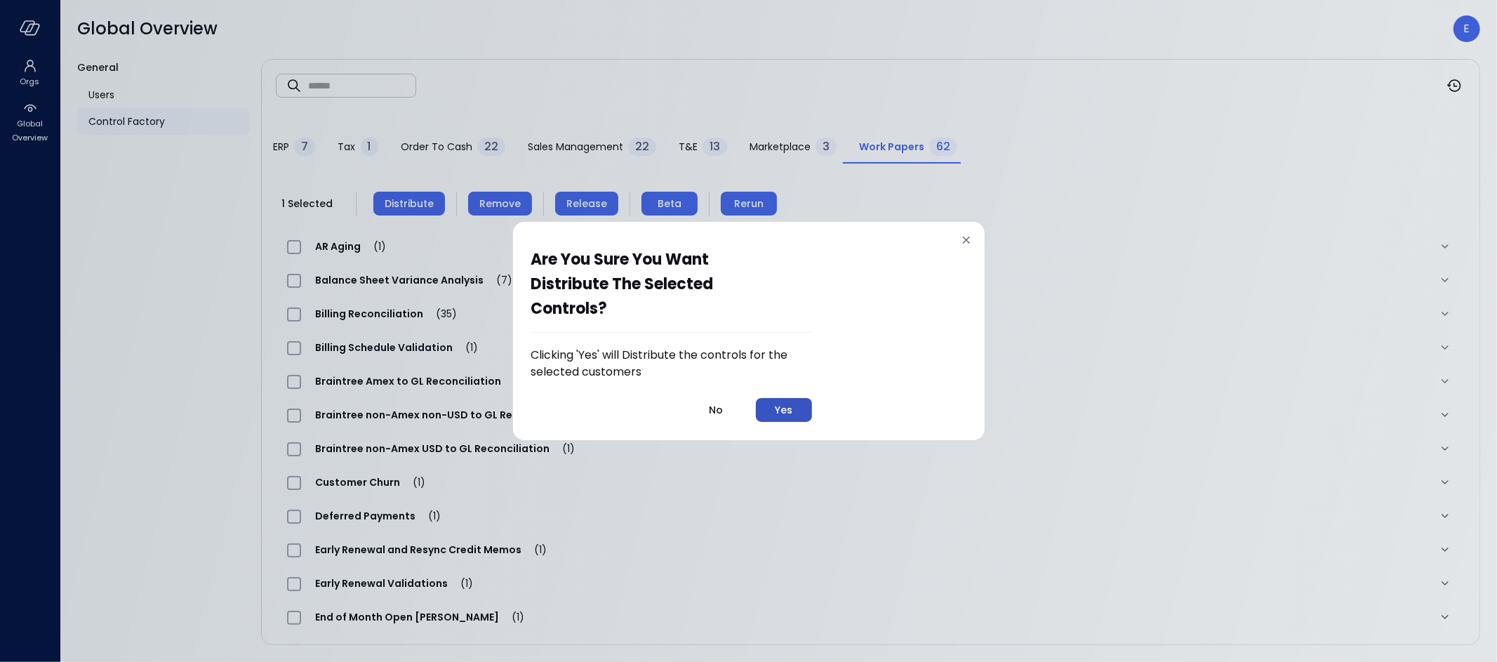
click at [795, 408] on button "Yes" at bounding box center [784, 410] width 56 height 24
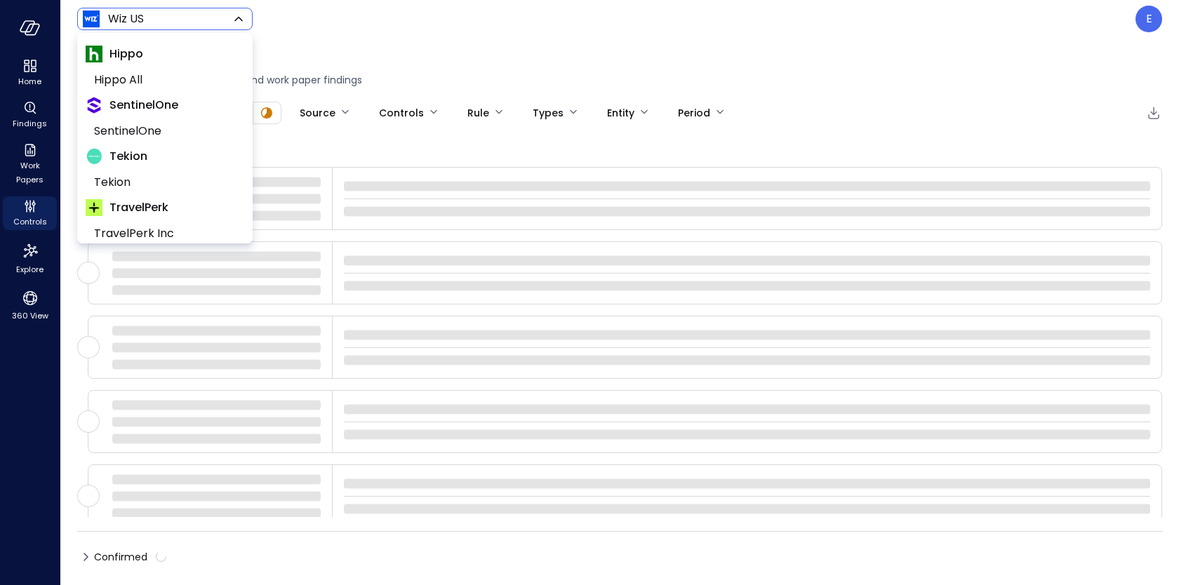
click at [109, 16] on body "Home Findings Work Papers Controls Explore 360 View Wiz US ****** ​ E Findings …" at bounding box center [589, 292] width 1179 height 585
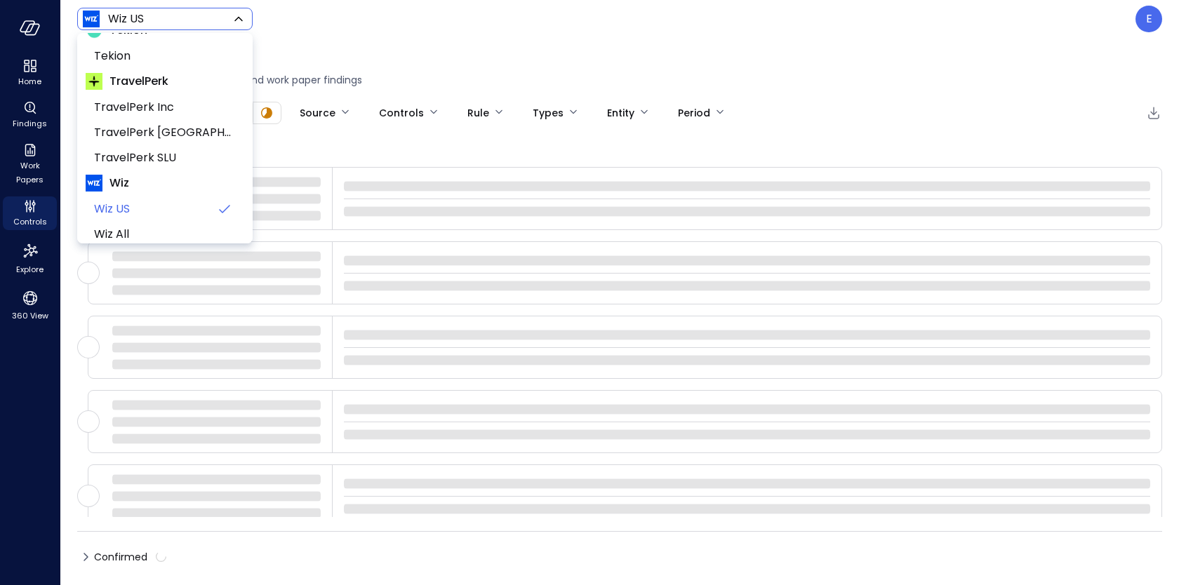
scroll to position [137, 0]
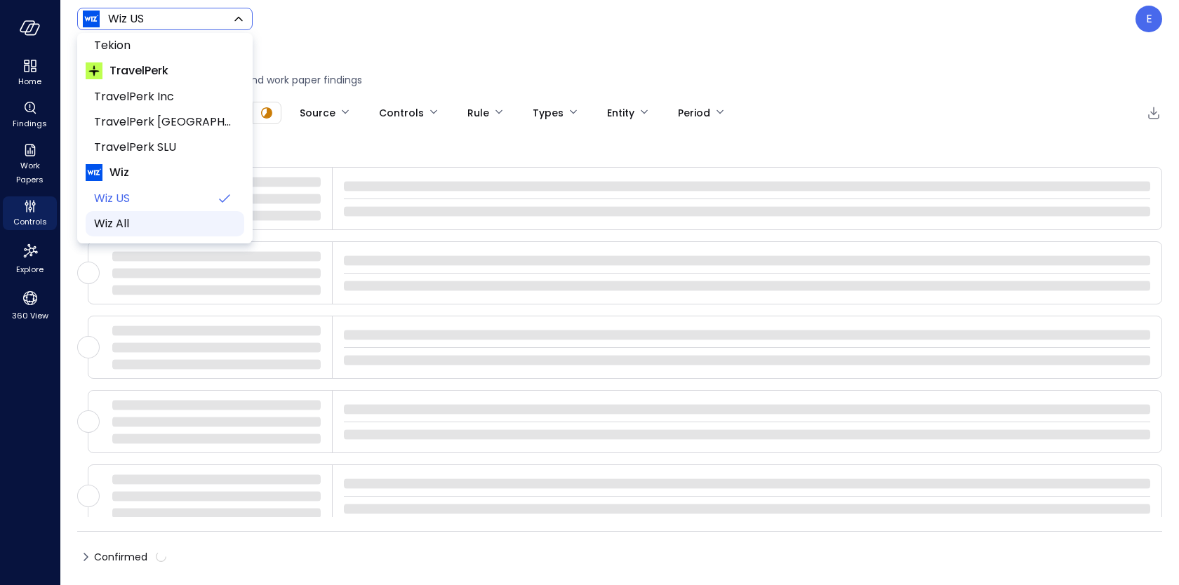
click at [124, 216] on span "Wiz All" at bounding box center [163, 223] width 139 height 17
type input "*******"
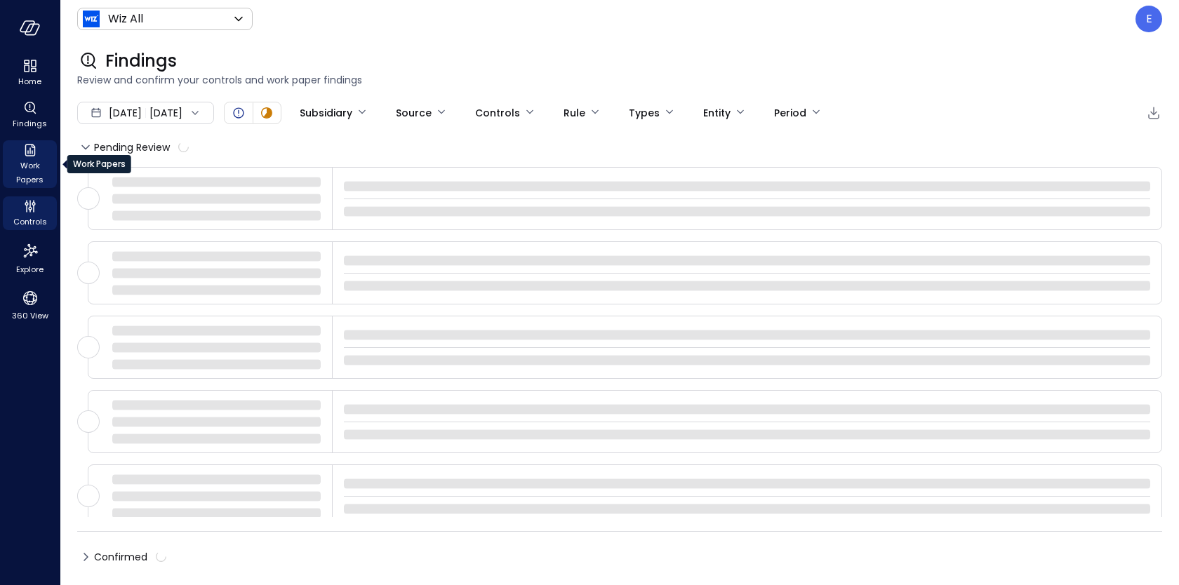
click at [27, 168] on span "Work Papers" at bounding box center [29, 173] width 43 height 28
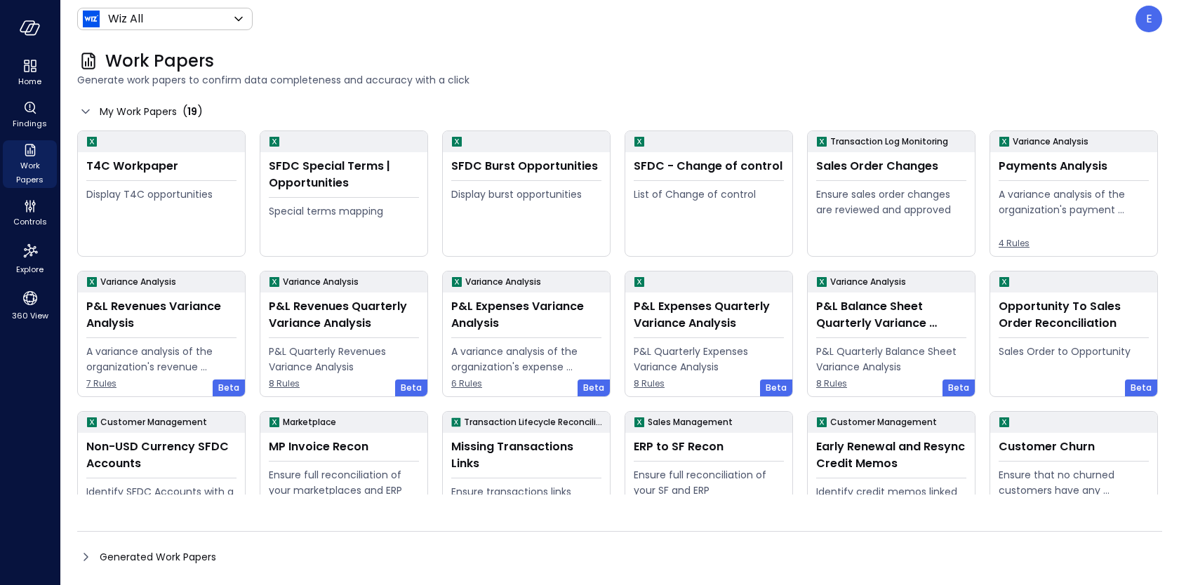
click at [192, 551] on span "Generated Work Papers" at bounding box center [158, 557] width 117 height 15
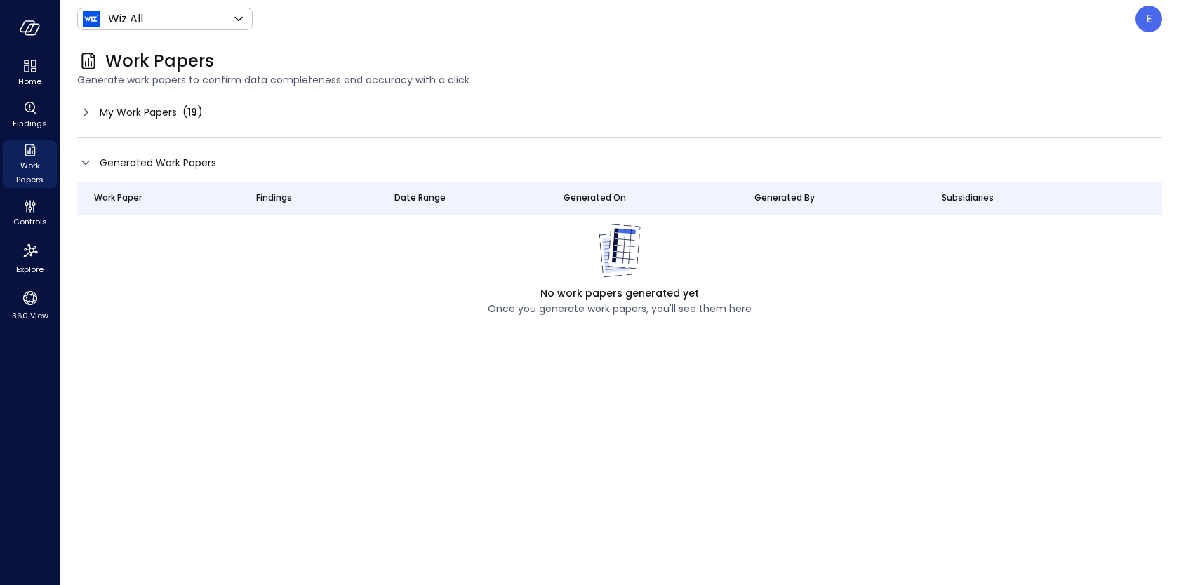
click at [193, 165] on span "Generated Work Papers" at bounding box center [158, 162] width 117 height 15
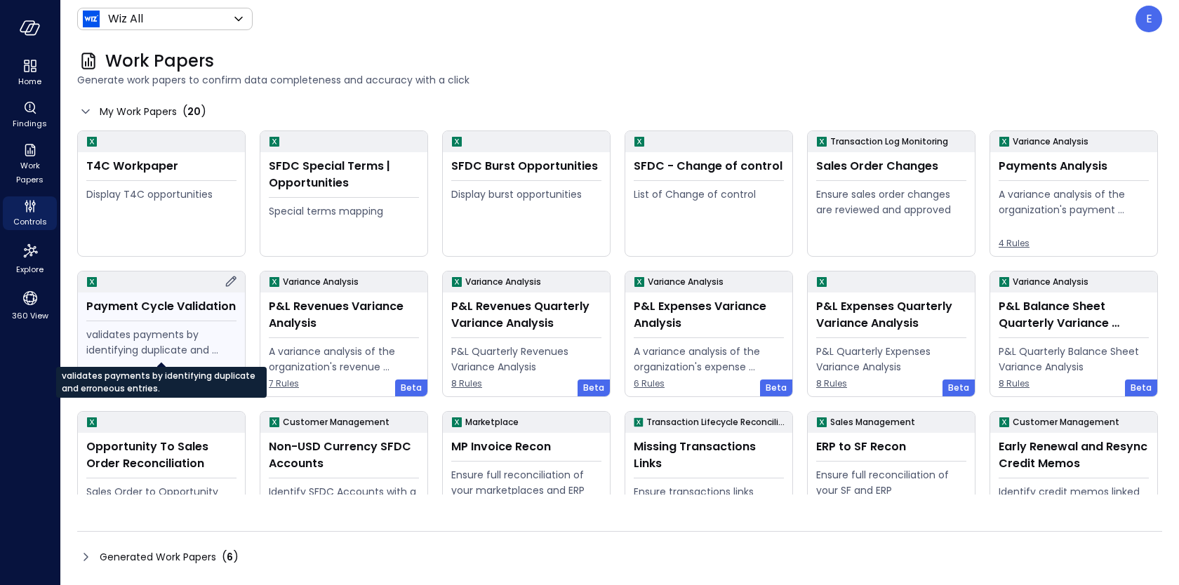
click at [180, 330] on div "validates payments by identifying duplicate and erroneous entries." at bounding box center [161, 342] width 150 height 31
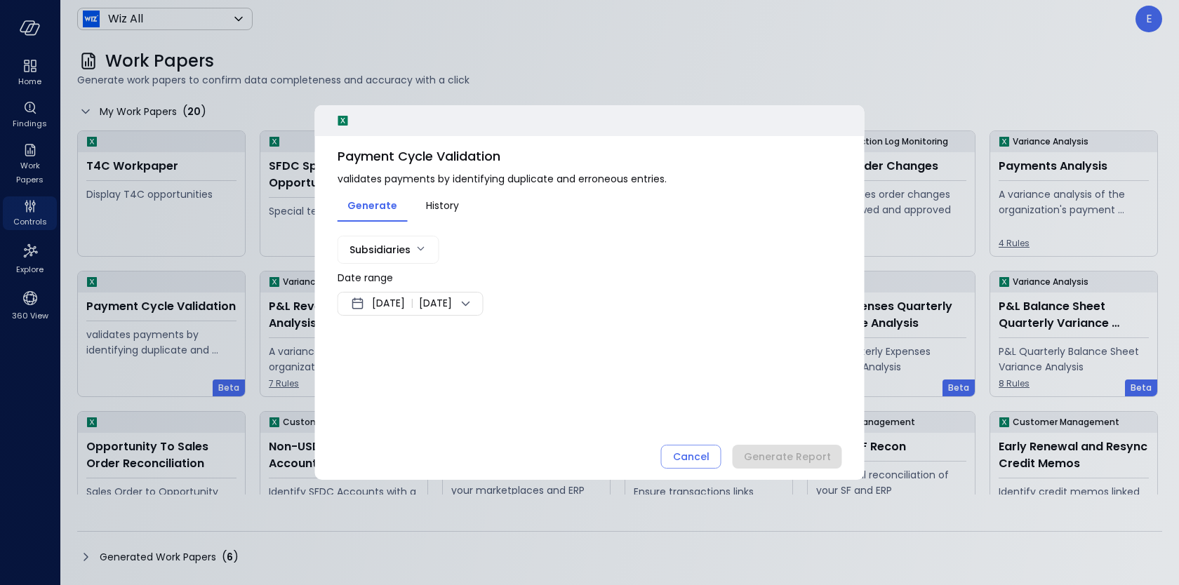
click at [387, 302] on span "Sep 27, 2025" at bounding box center [388, 303] width 33 height 17
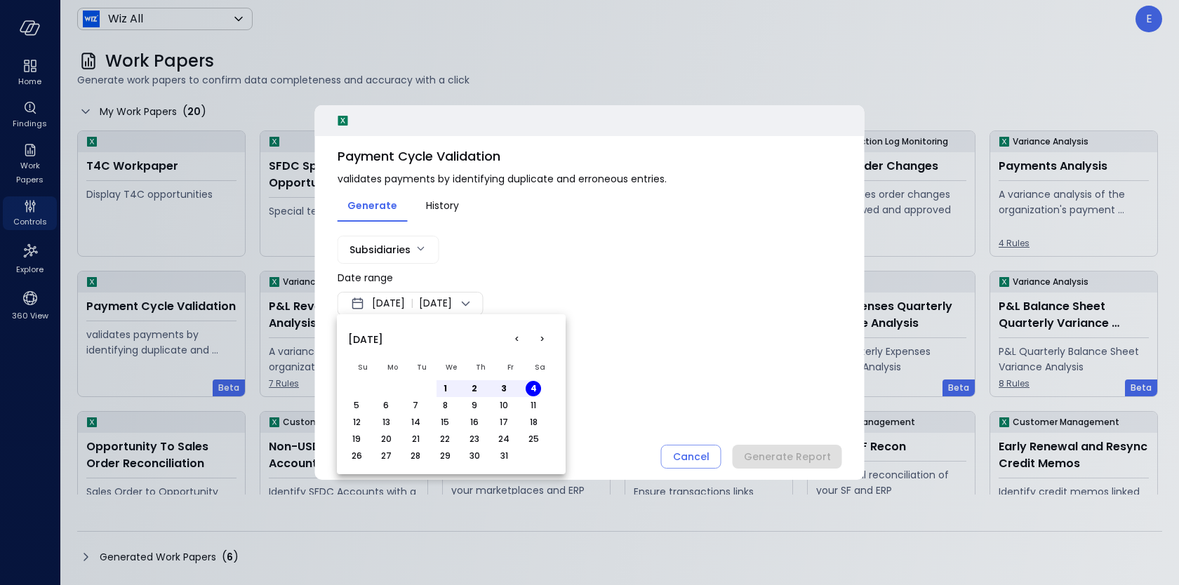
click at [515, 341] on button "<" at bounding box center [516, 339] width 25 height 25
click at [385, 385] on button "1" at bounding box center [385, 388] width 15 height 15
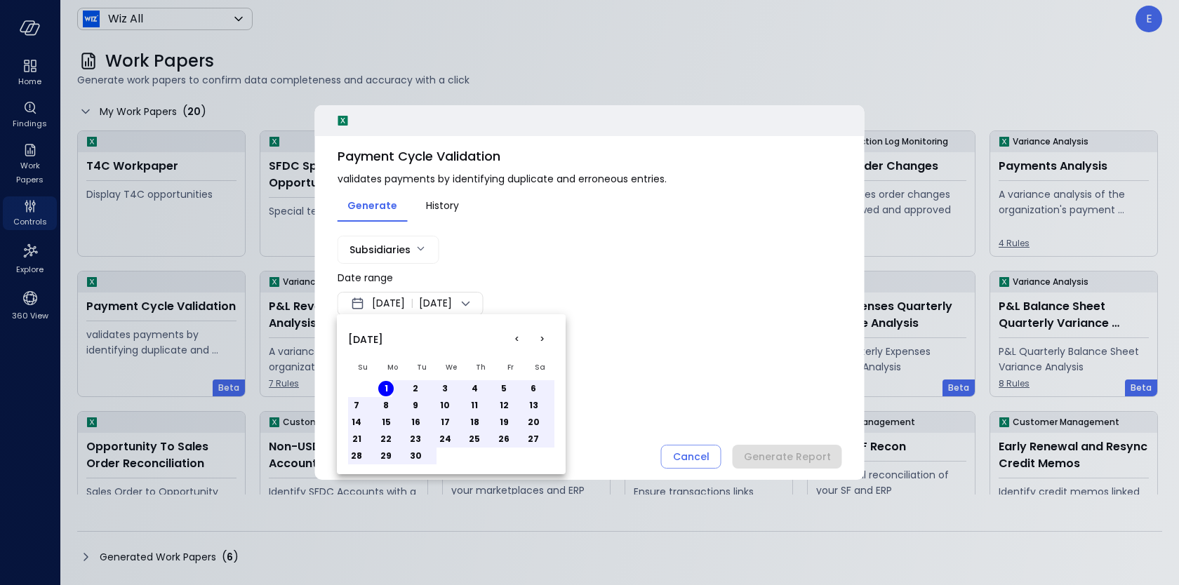
click at [546, 337] on button ">" at bounding box center [541, 339] width 25 height 25
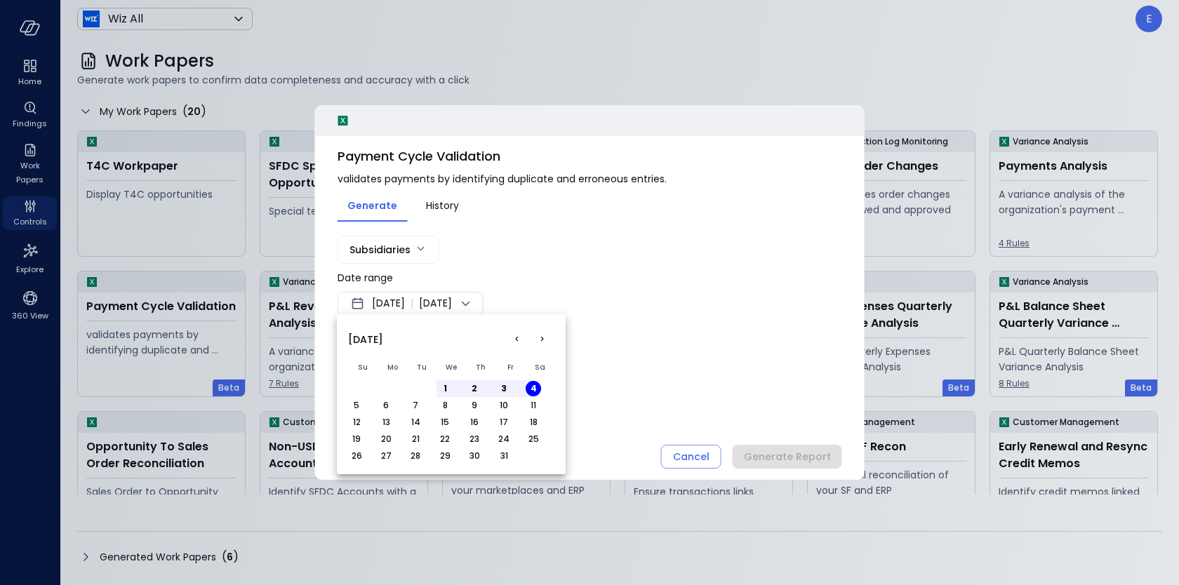
click at [377, 250] on div at bounding box center [589, 292] width 1179 height 585
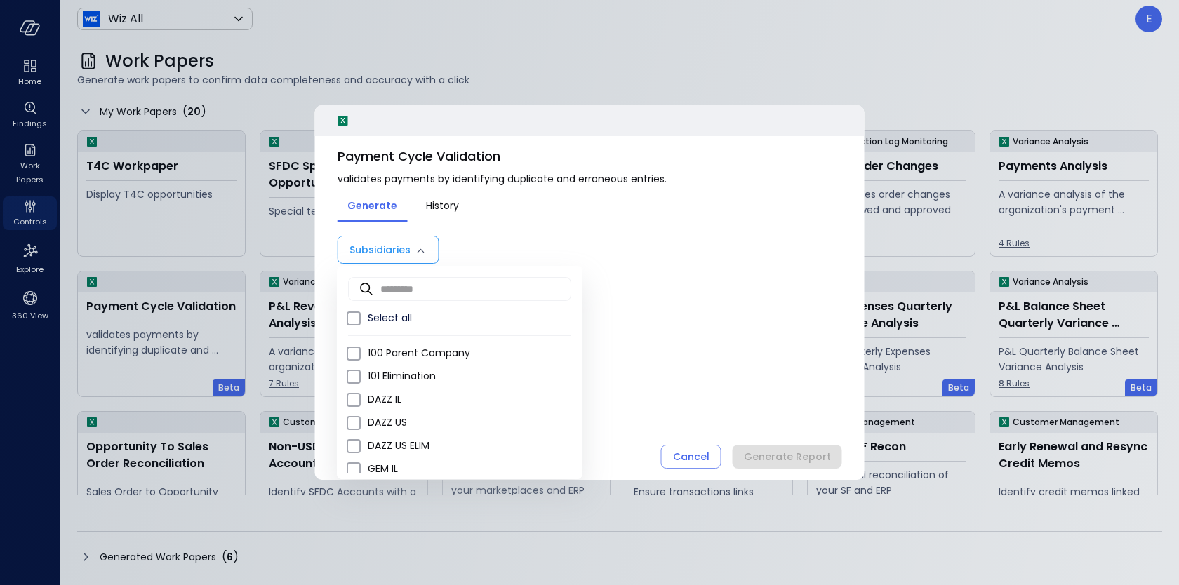
click at [377, 250] on body "Home Findings Work Papers Controls Explore 360 View Wiz All ******* ​ E Work Pa…" at bounding box center [589, 292] width 1179 height 585
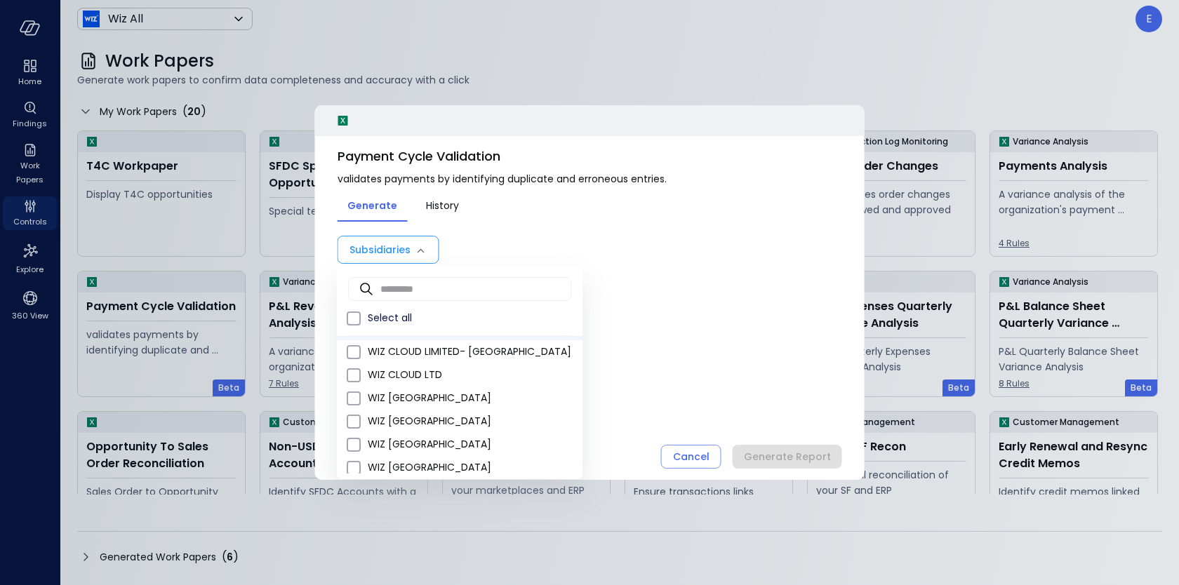
scroll to position [331, 0]
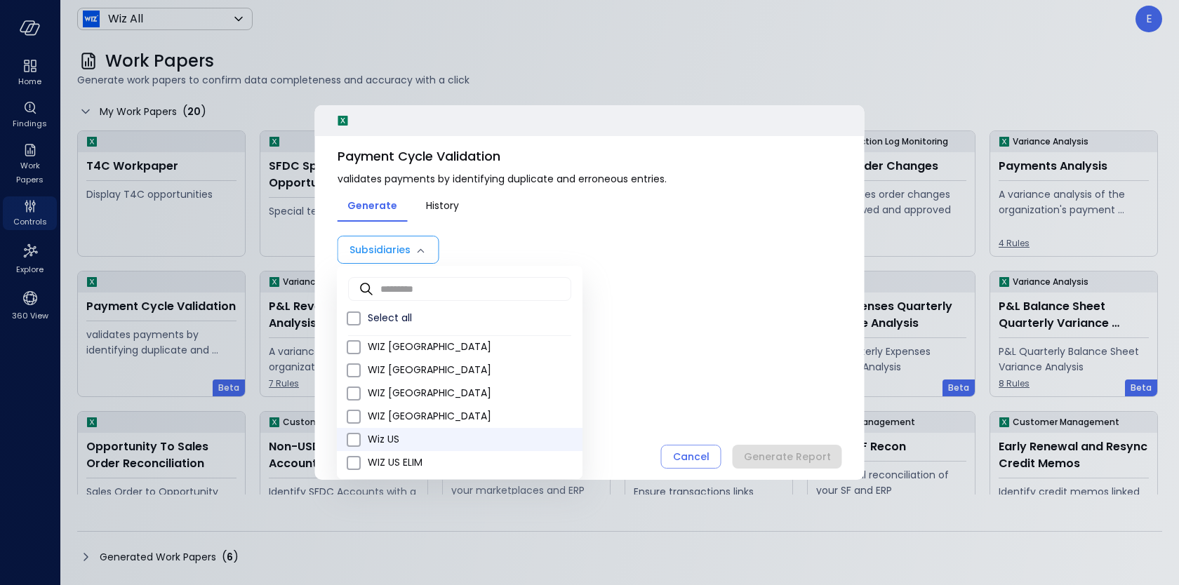
click at [368, 443] on span "Wiz US" at bounding box center [470, 439] width 204 height 15
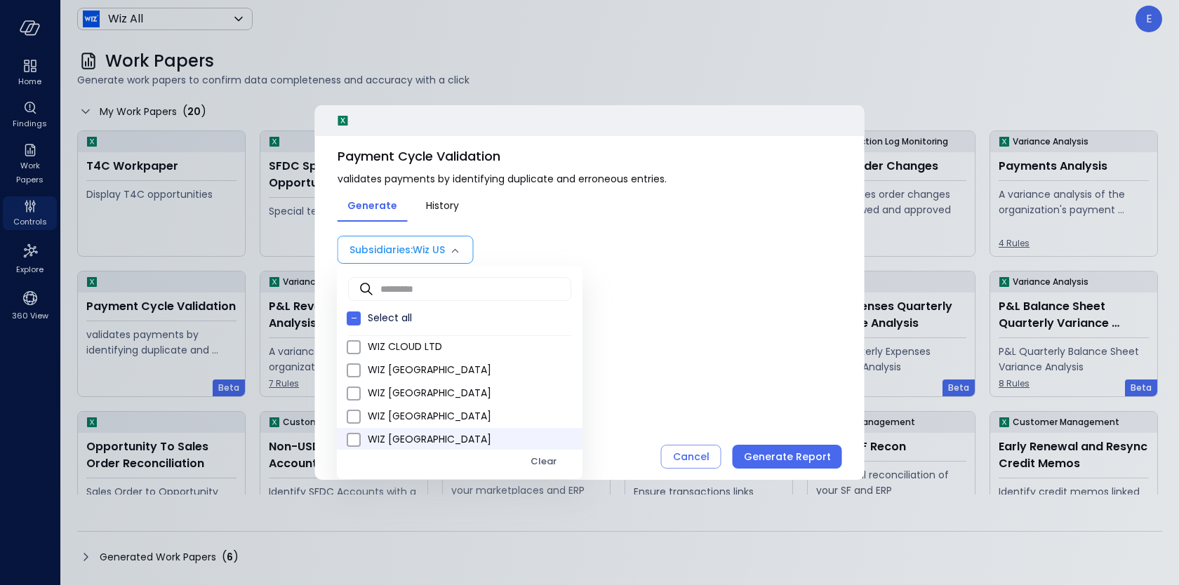
click at [364, 438] on li "WIZ NETHERLANDS" at bounding box center [460, 439] width 246 height 23
click at [369, 437] on span "WIZ JAPAN" at bounding box center [470, 439] width 204 height 15
click at [370, 433] on span "WIZ INDIA" at bounding box center [470, 439] width 204 height 15
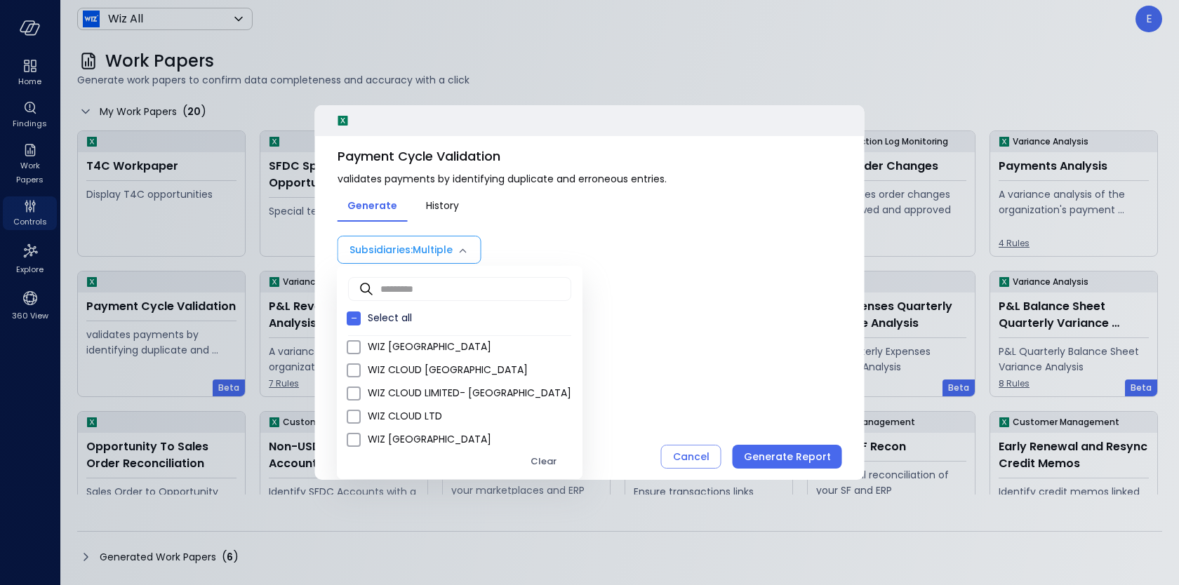
click at [370, 433] on span "WIZ GERMANY" at bounding box center [470, 439] width 204 height 15
click at [370, 433] on span "WIZ CLOUD LTD" at bounding box center [470, 439] width 204 height 15
click at [370, 433] on span "WIZ CLOUD LIMITED- UK" at bounding box center [470, 439] width 204 height 15
click at [370, 433] on span "WIZ CLOUD CANADA" at bounding box center [470, 439] width 204 height 15
click at [370, 433] on span "WIZ AUSTRALIA" at bounding box center [470, 439] width 204 height 15
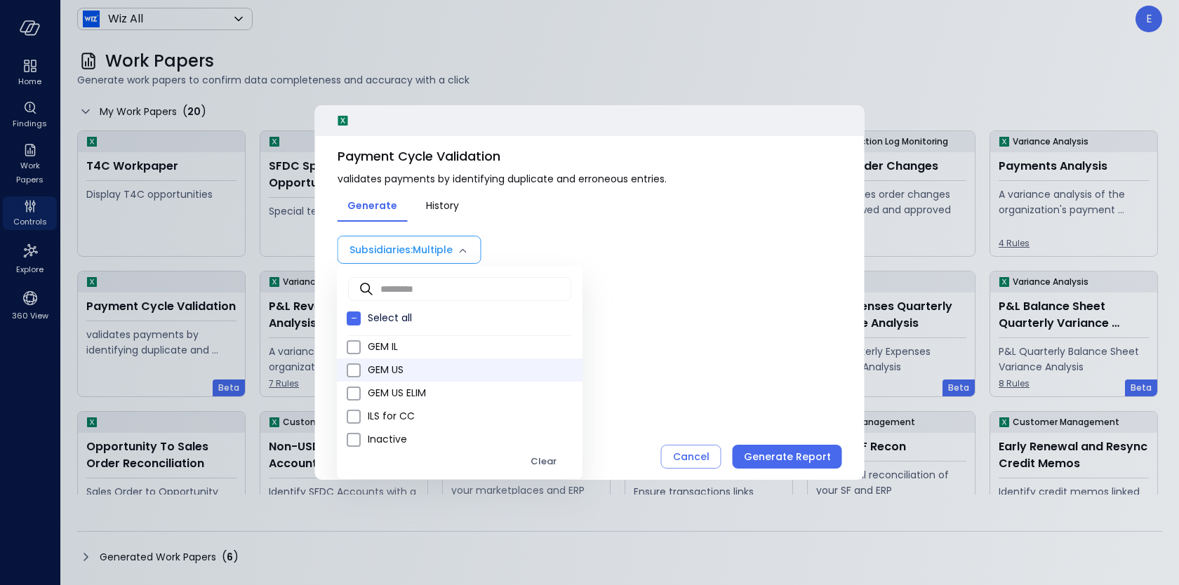
click at [372, 372] on span "GEM US" at bounding box center [470, 370] width 204 height 15
click at [372, 372] on span "GEM IL" at bounding box center [470, 370] width 204 height 15
click at [375, 344] on span "DAZZ US" at bounding box center [470, 347] width 204 height 15
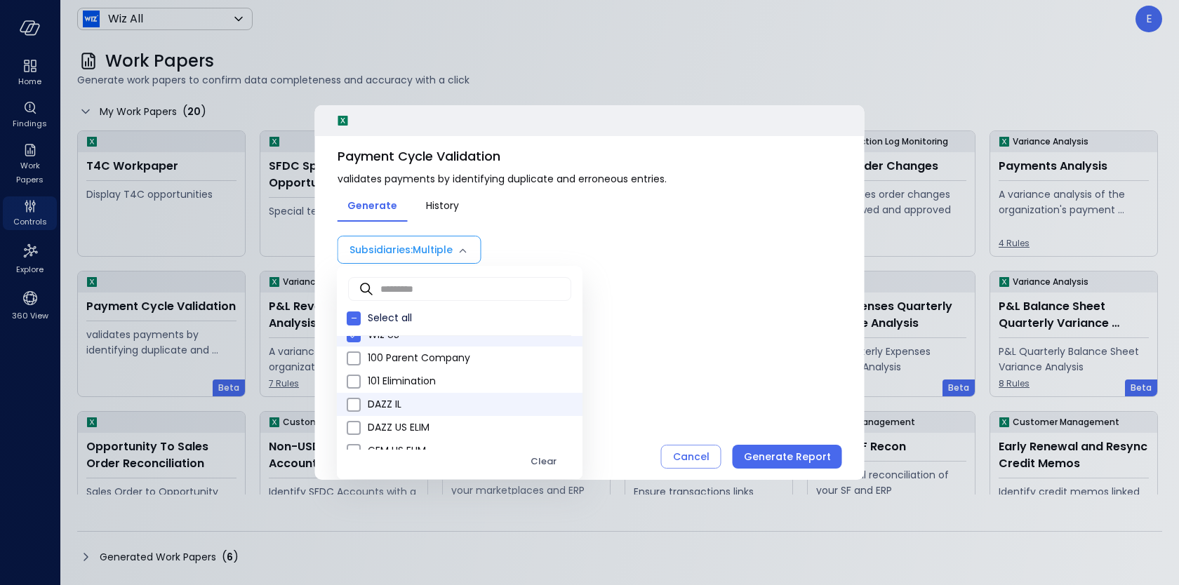
click at [391, 405] on span "DAZZ IL" at bounding box center [470, 404] width 204 height 15
type input "**********"
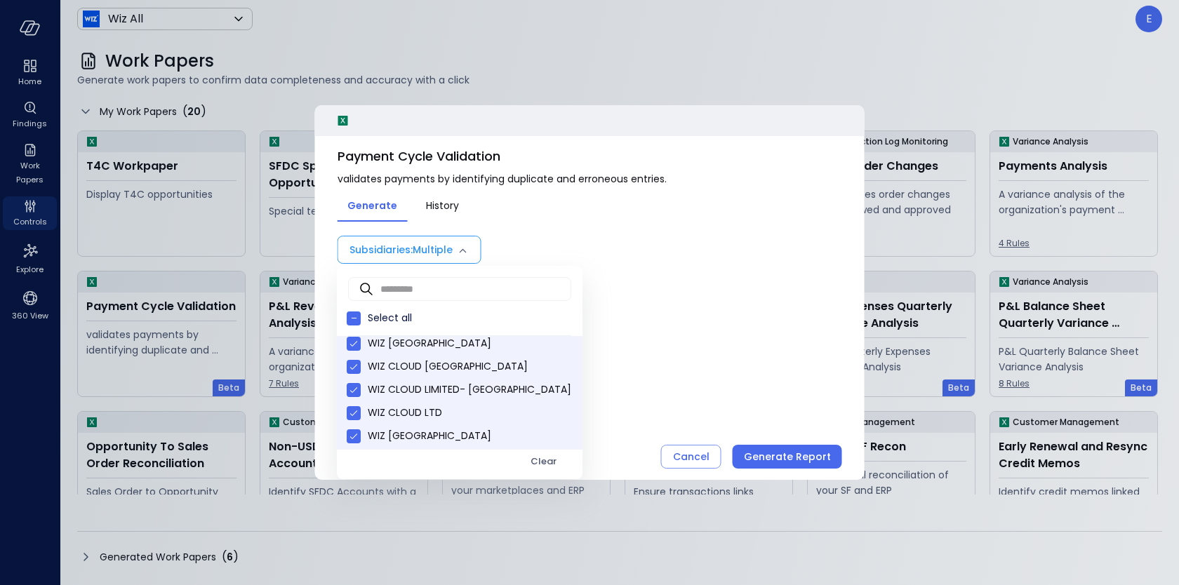
scroll to position [0, 0]
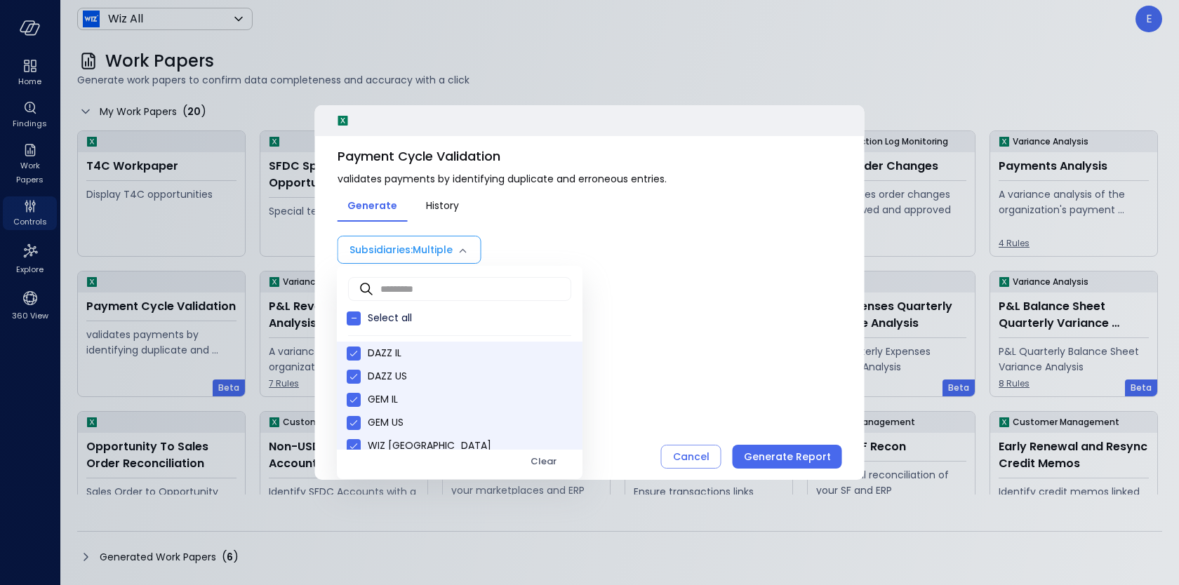
click at [604, 368] on div at bounding box center [589, 292] width 1179 height 585
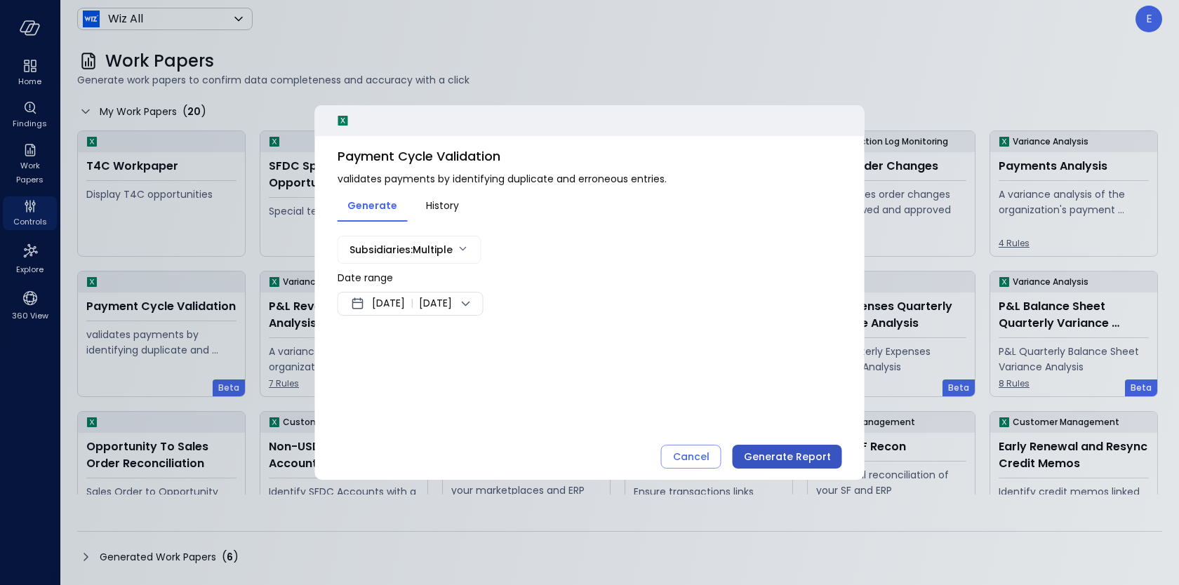
click at [773, 455] on div "Generate Report" at bounding box center [787, 458] width 87 height 18
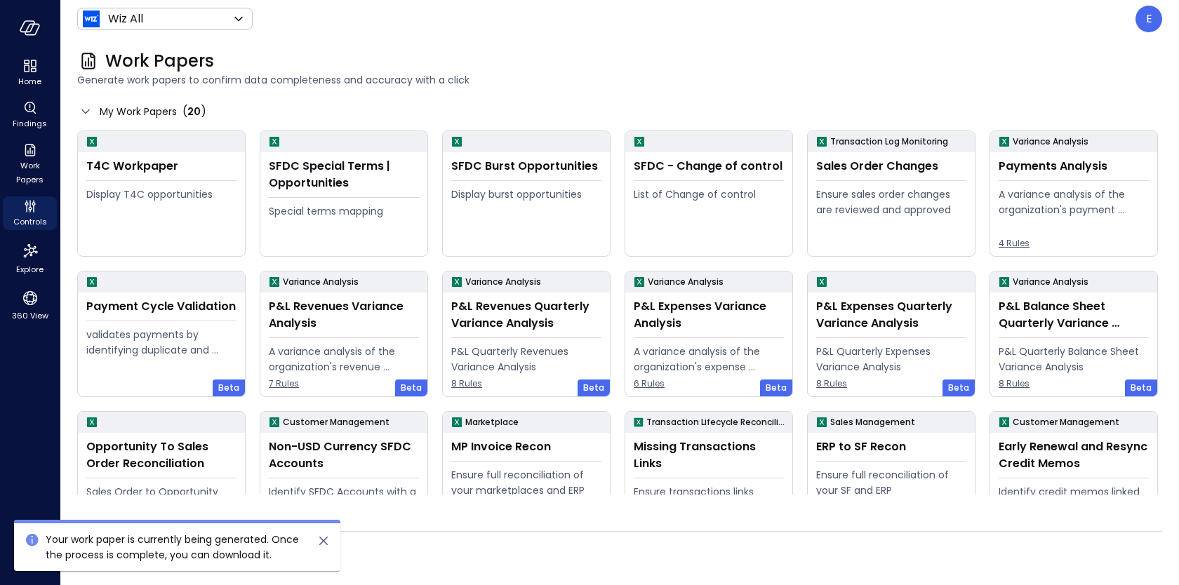
click at [470, 555] on div "Generated Work Papers ( 6 )" at bounding box center [619, 557] width 1085 height 22
